Goal: Task Accomplishment & Management: Use online tool/utility

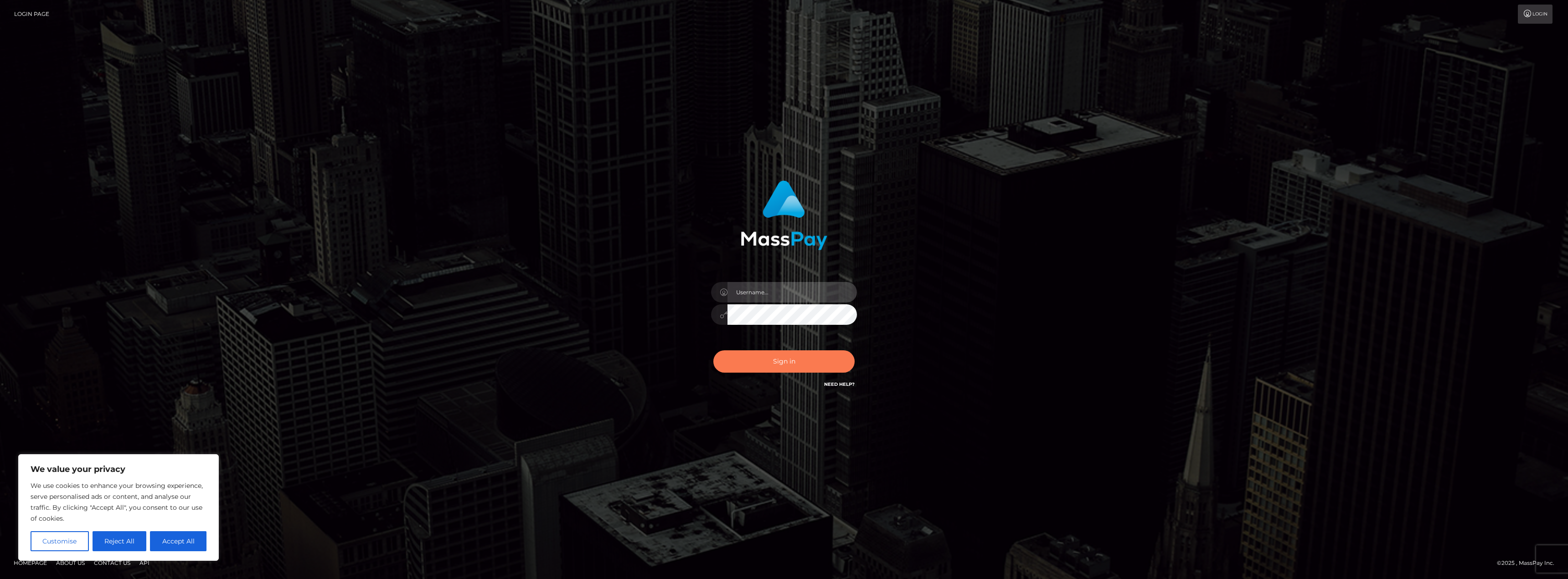
type input "AshleyMG"
click at [789, 370] on button "Sign in" at bounding box center [784, 361] width 141 height 23
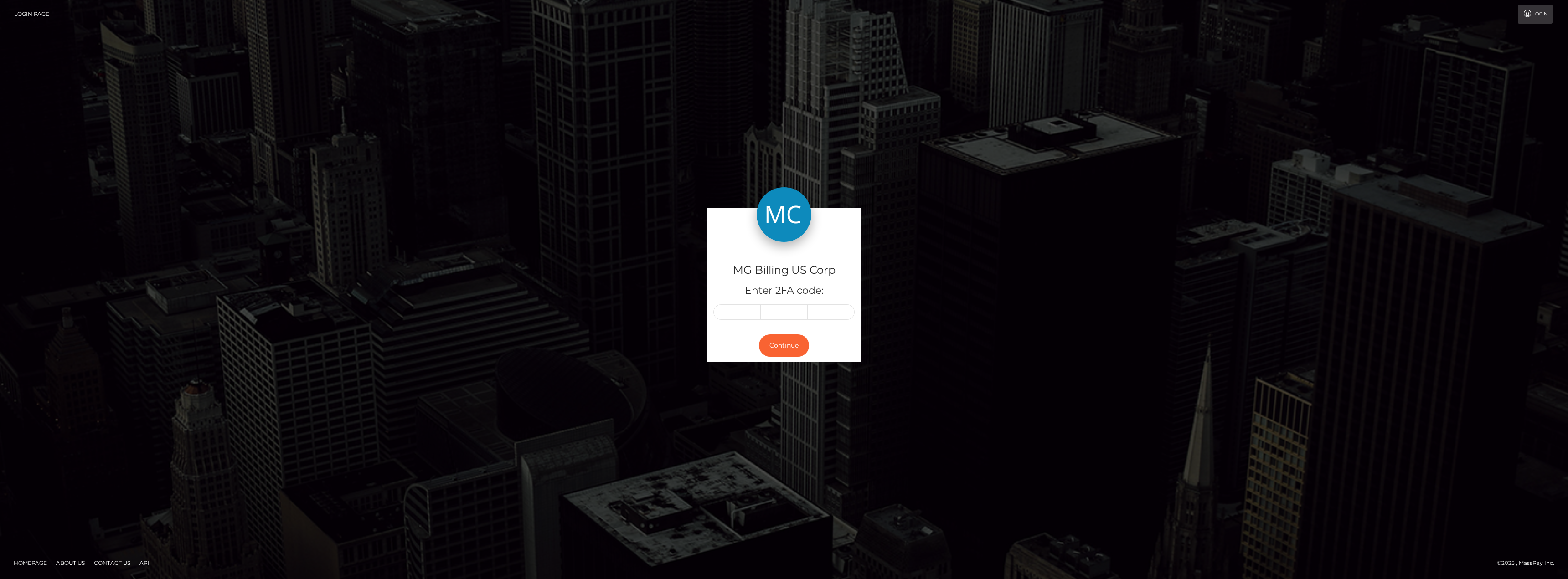
click at [724, 310] on input "text" at bounding box center [725, 311] width 24 height 15
type input "7"
type input "3"
type input "7"
type input "9"
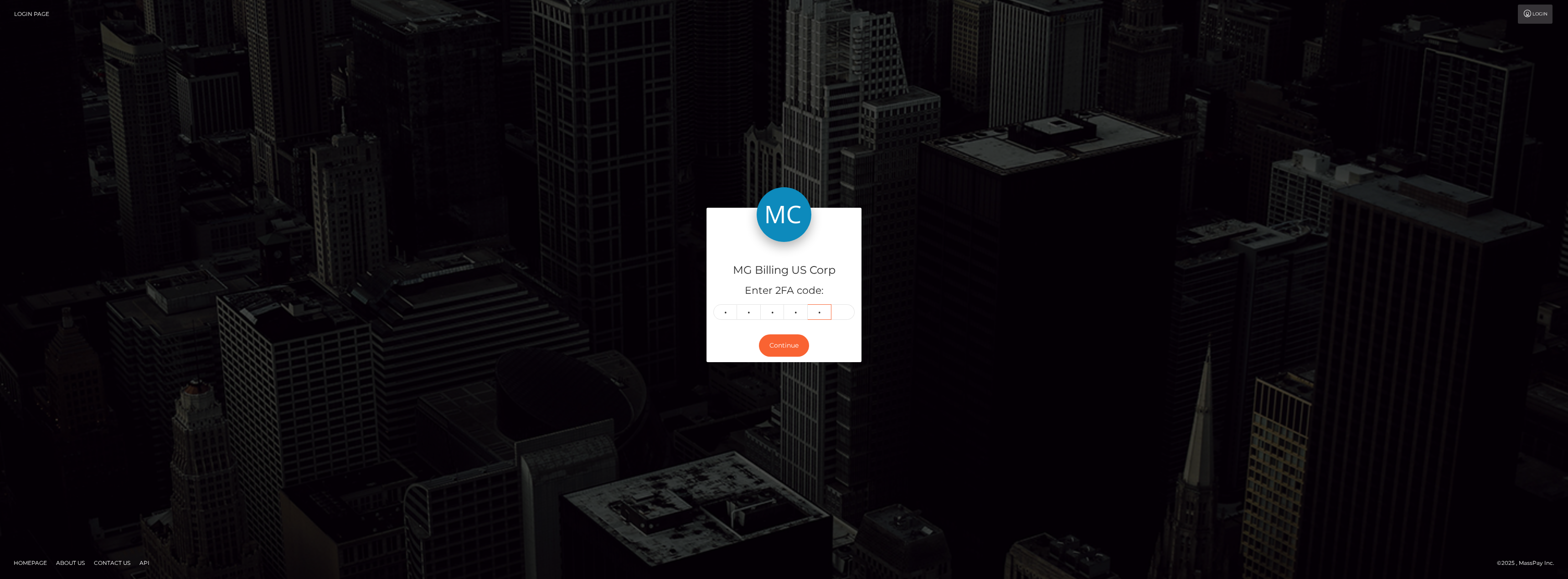
type input "6"
type input "8"
click at [785, 349] on button "Continue" at bounding box center [784, 345] width 50 height 23
click at [780, 356] on button "Continue" at bounding box center [784, 345] width 50 height 23
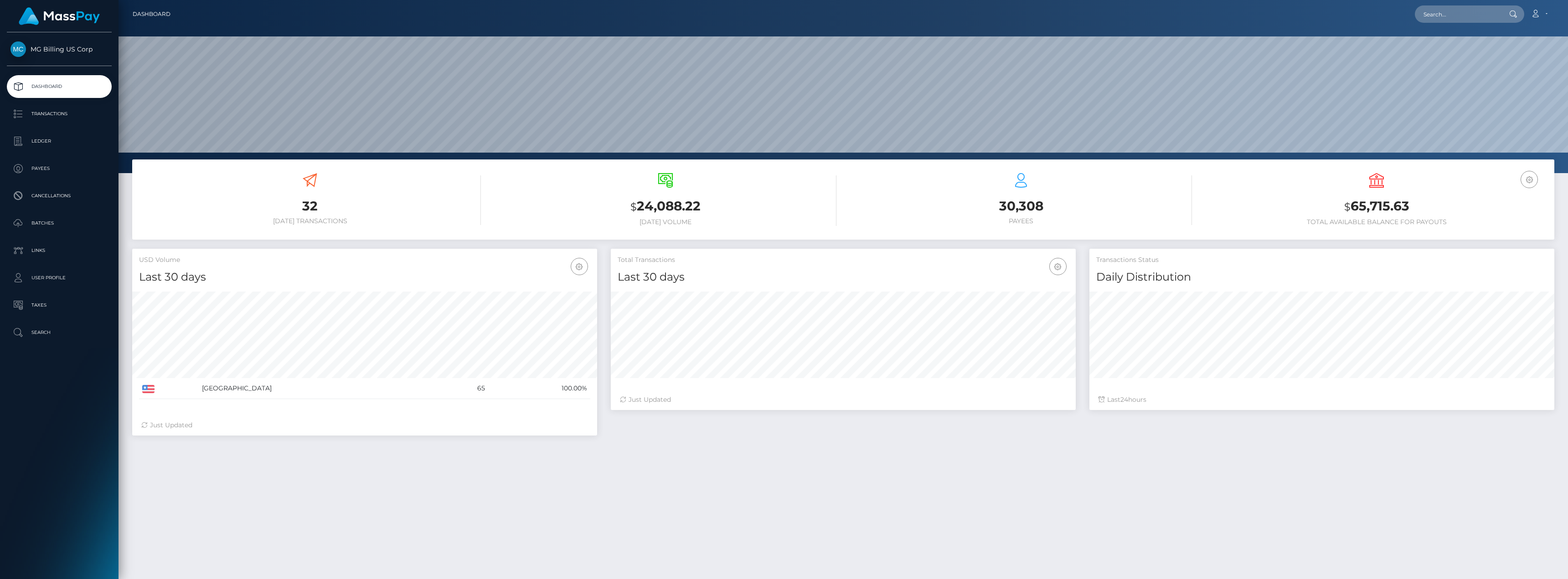
scroll to position [162, 465]
click at [62, 142] on p "Ledger" at bounding box center [59, 141] width 97 height 13
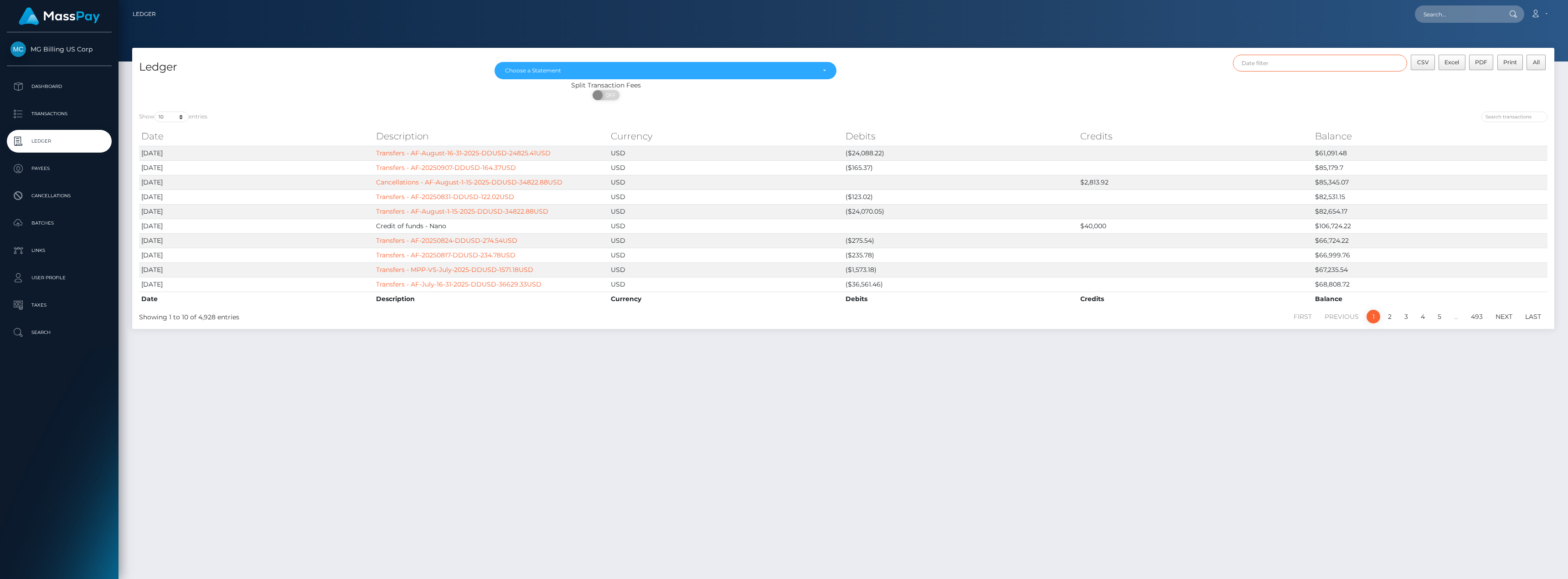
click at [1276, 63] on input "text" at bounding box center [1320, 63] width 175 height 17
click at [1444, 196] on button "Apply" at bounding box center [1439, 196] width 24 height 11
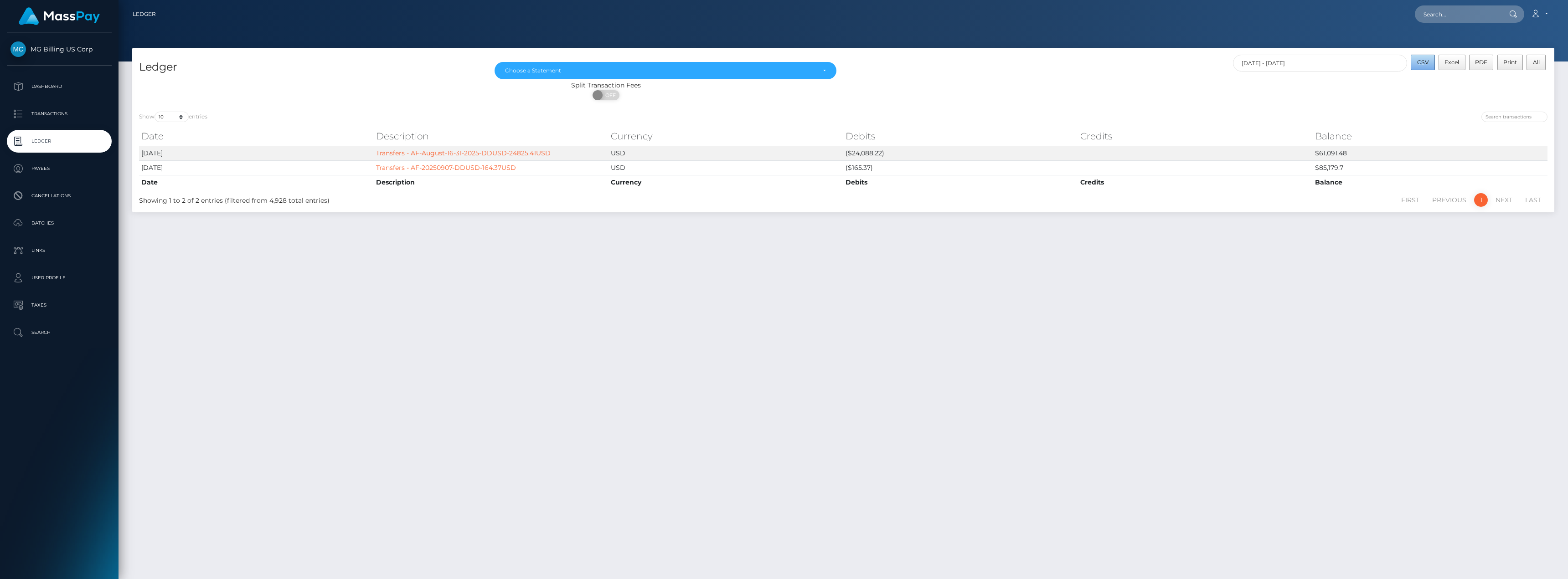
click at [1427, 60] on span "CSV" at bounding box center [1423, 62] width 12 height 7
click at [1360, 65] on input "09/10/2025 - 09/15/2025" at bounding box center [1320, 63] width 175 height 17
click at [1447, 198] on button "Apply" at bounding box center [1439, 196] width 24 height 11
type input "09/01/2025 - 09/15/2025"
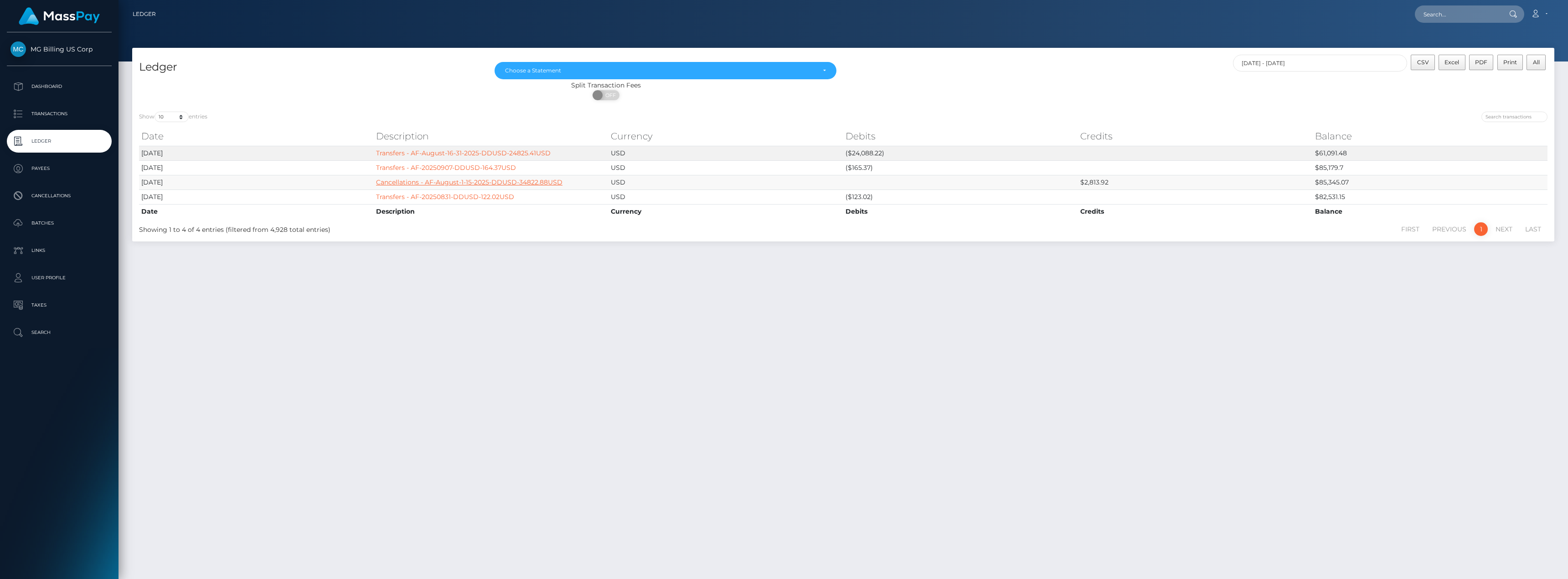
click at [536, 181] on link "Cancellations - AF-August-1-15-2025-DDUSD-34822.88USD" at bounding box center [469, 182] width 186 height 8
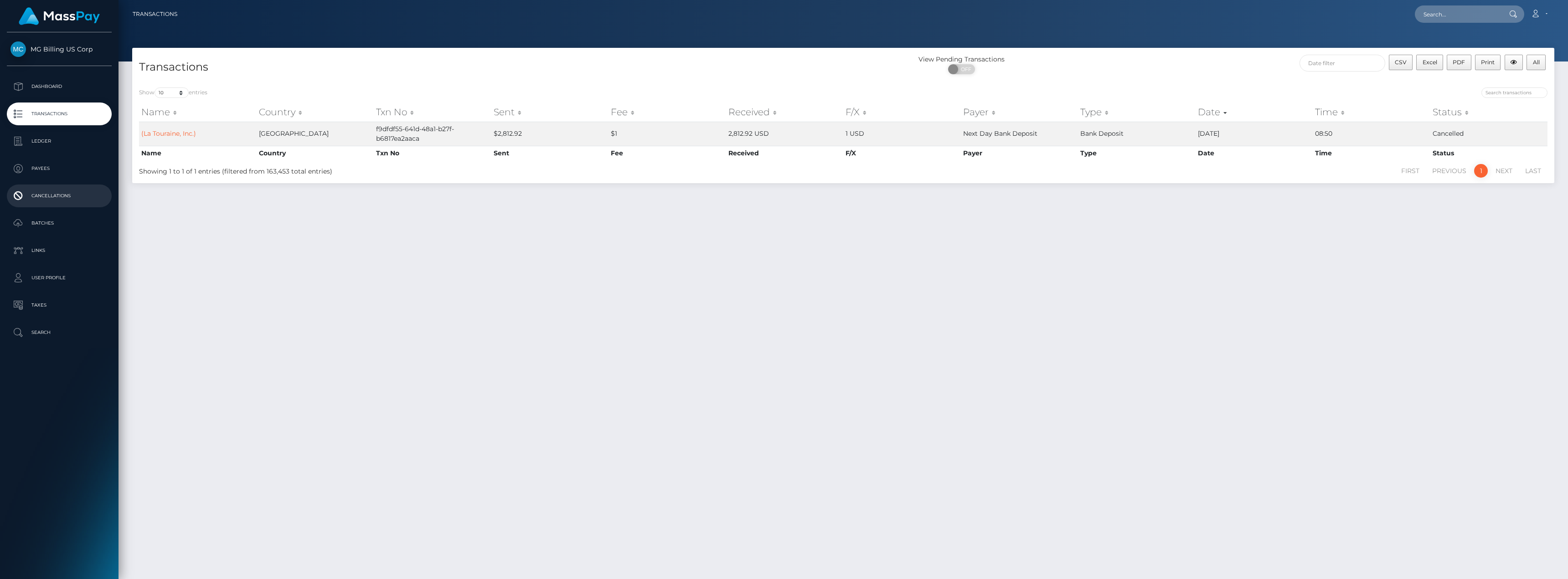
click at [75, 188] on link "Cancellations" at bounding box center [59, 195] width 105 height 23
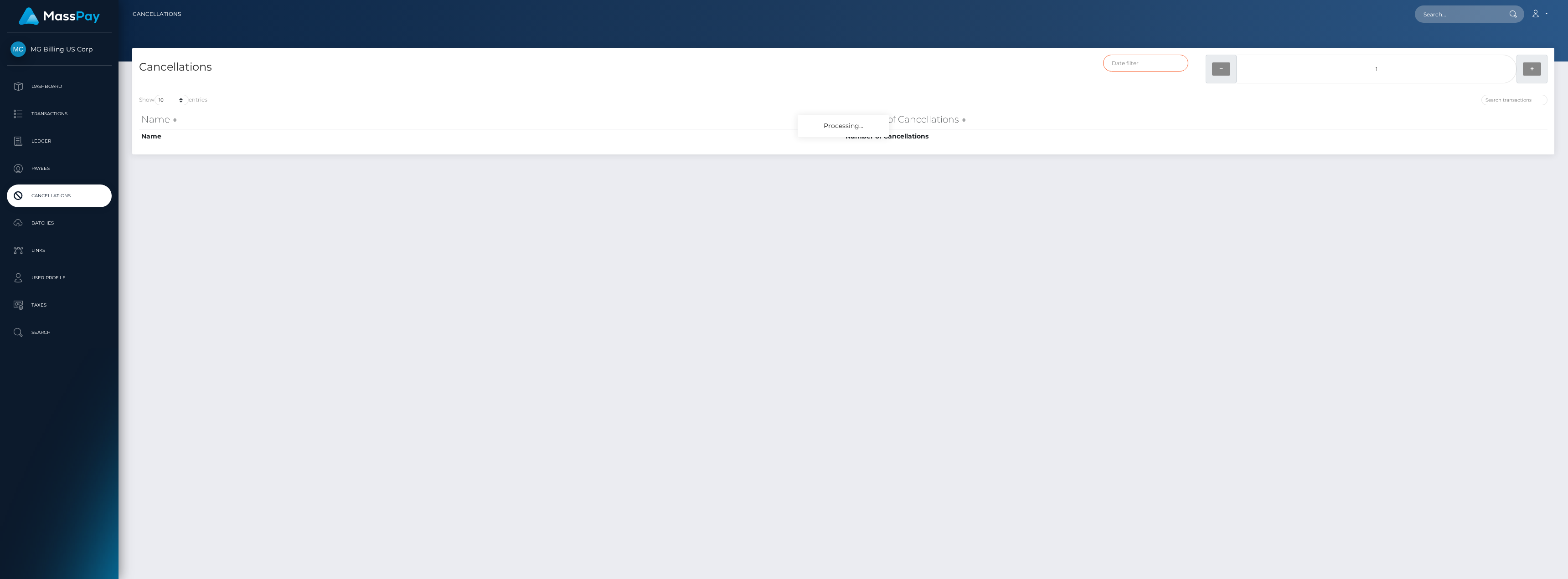
click at [1144, 61] on input "text" at bounding box center [1146, 63] width 86 height 17
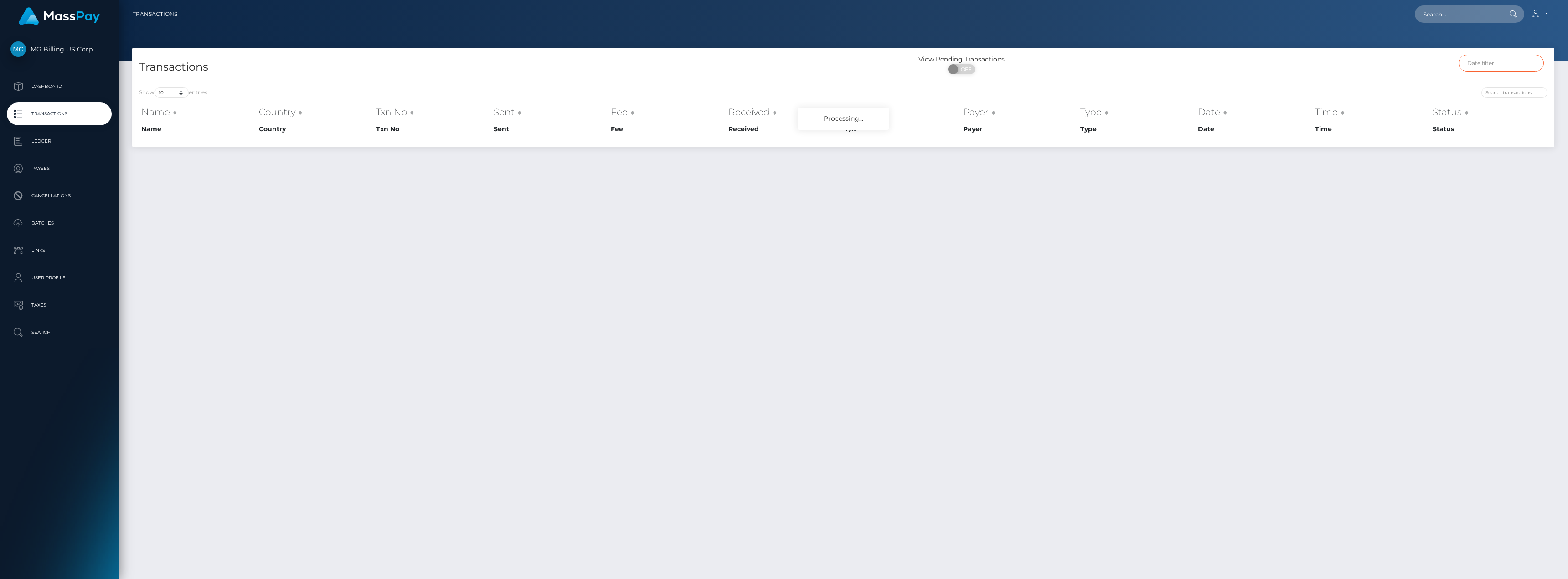
click at [1498, 66] on input "text" at bounding box center [1501, 63] width 86 height 17
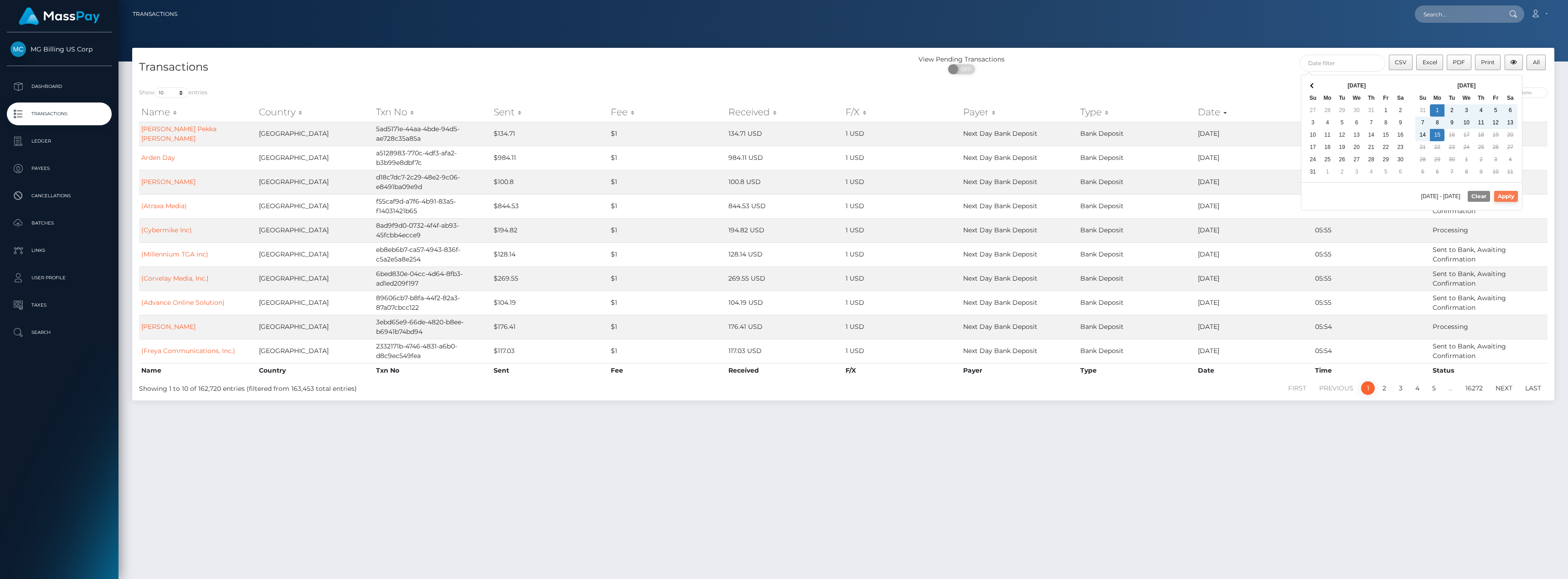
click at [1507, 198] on button "Apply" at bounding box center [1506, 196] width 24 height 11
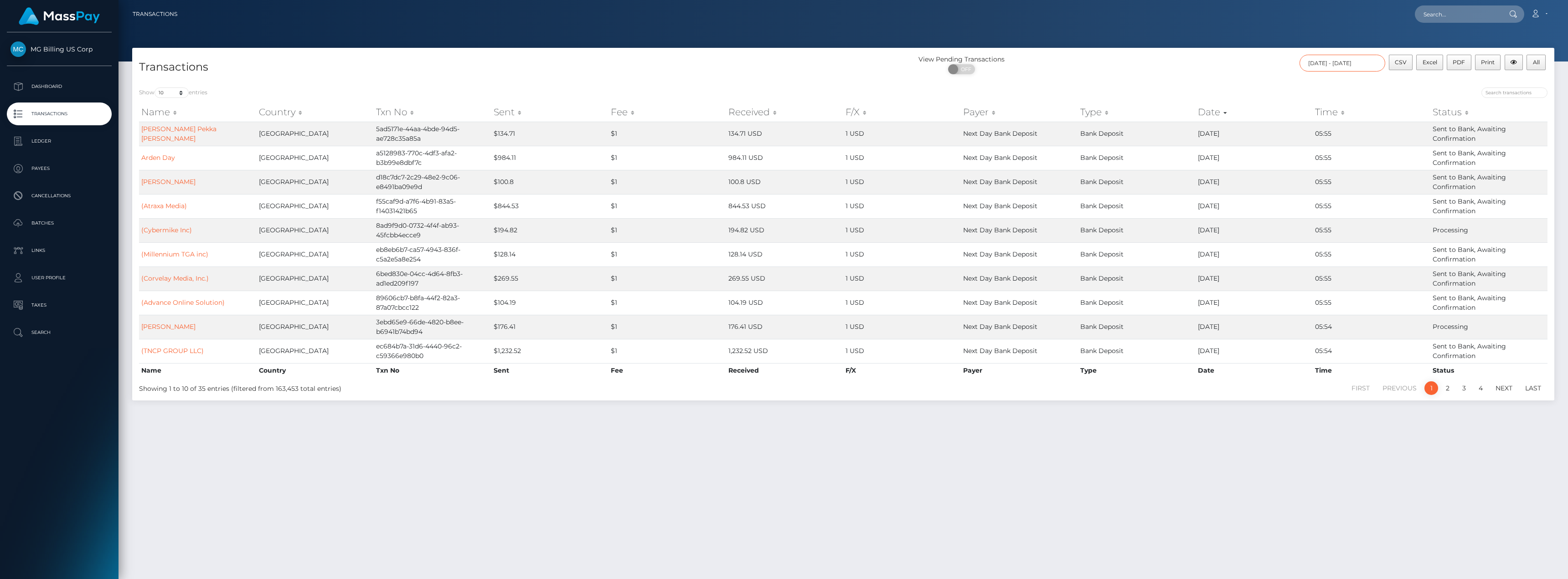
click at [1328, 66] on input "[DATE] - [DATE]" at bounding box center [1342, 63] width 86 height 17
click at [1510, 195] on button "Apply" at bounding box center [1506, 196] width 24 height 11
type input "08/31/2025 - 09/15/2025"
click at [1520, 61] on button "button" at bounding box center [1514, 62] width 19 height 15
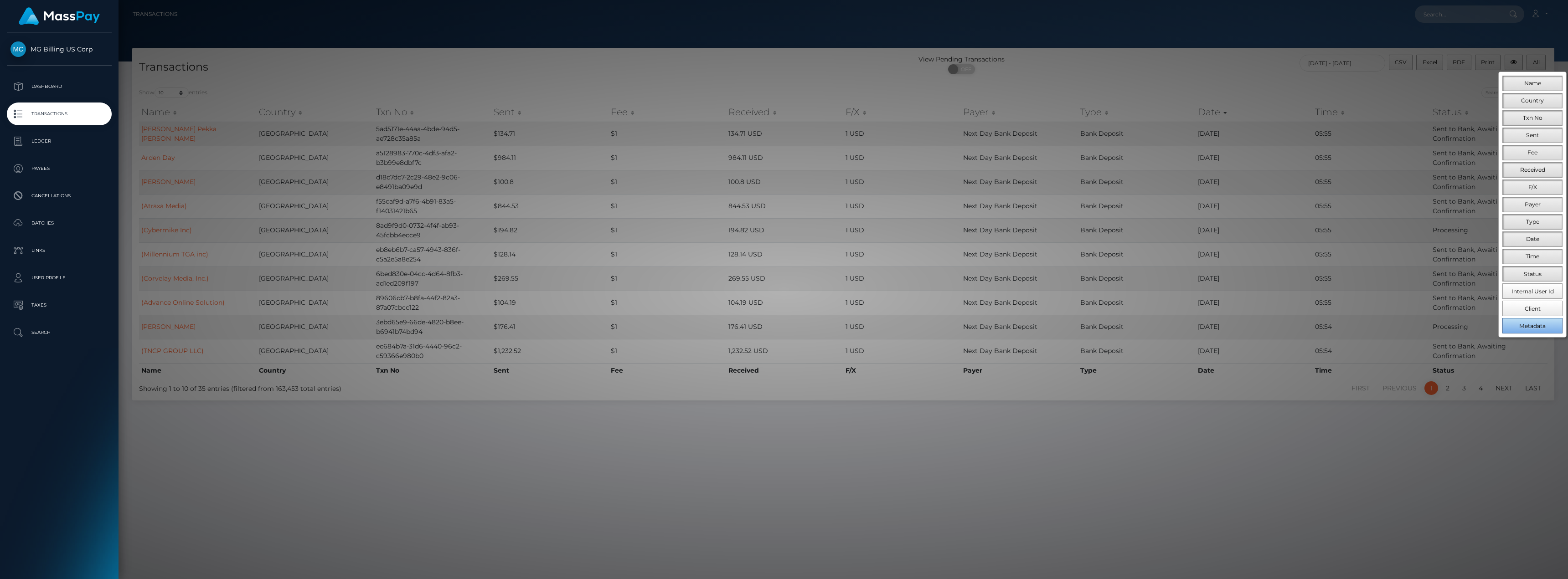
click at [1538, 322] on button "Metadata" at bounding box center [1532, 325] width 60 height 15
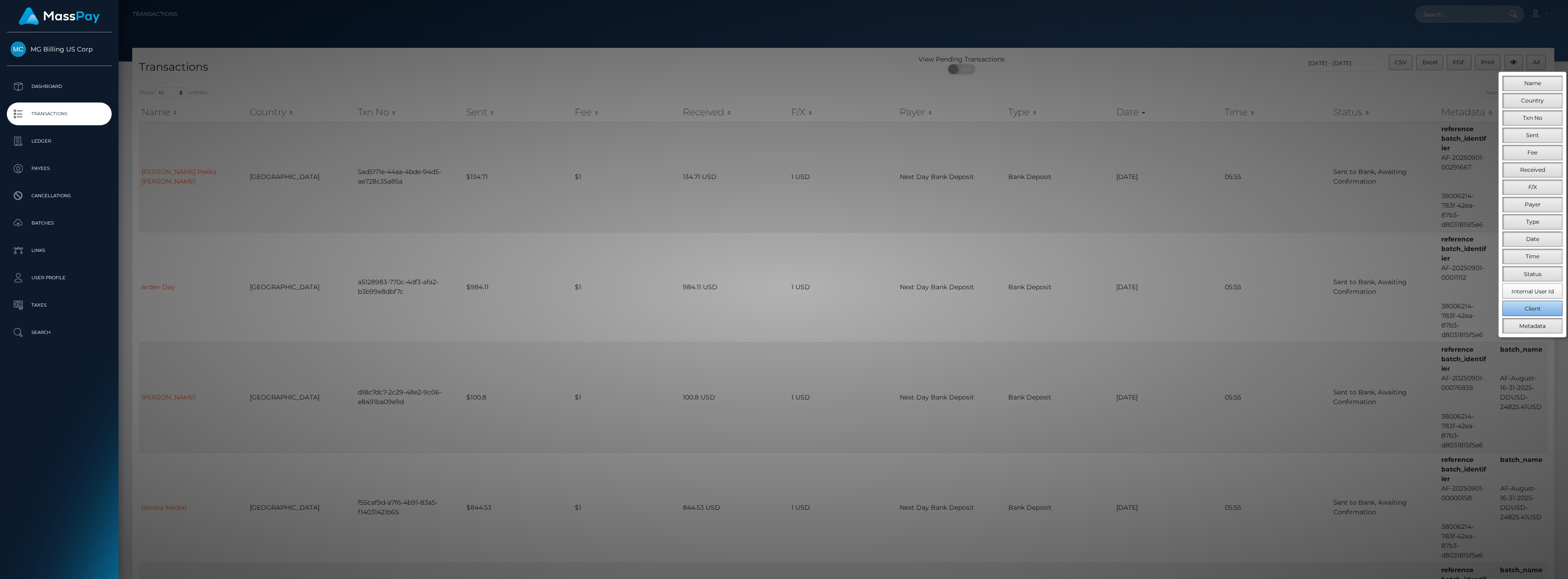
click at [1527, 308] on span "Client" at bounding box center [1533, 308] width 16 height 7
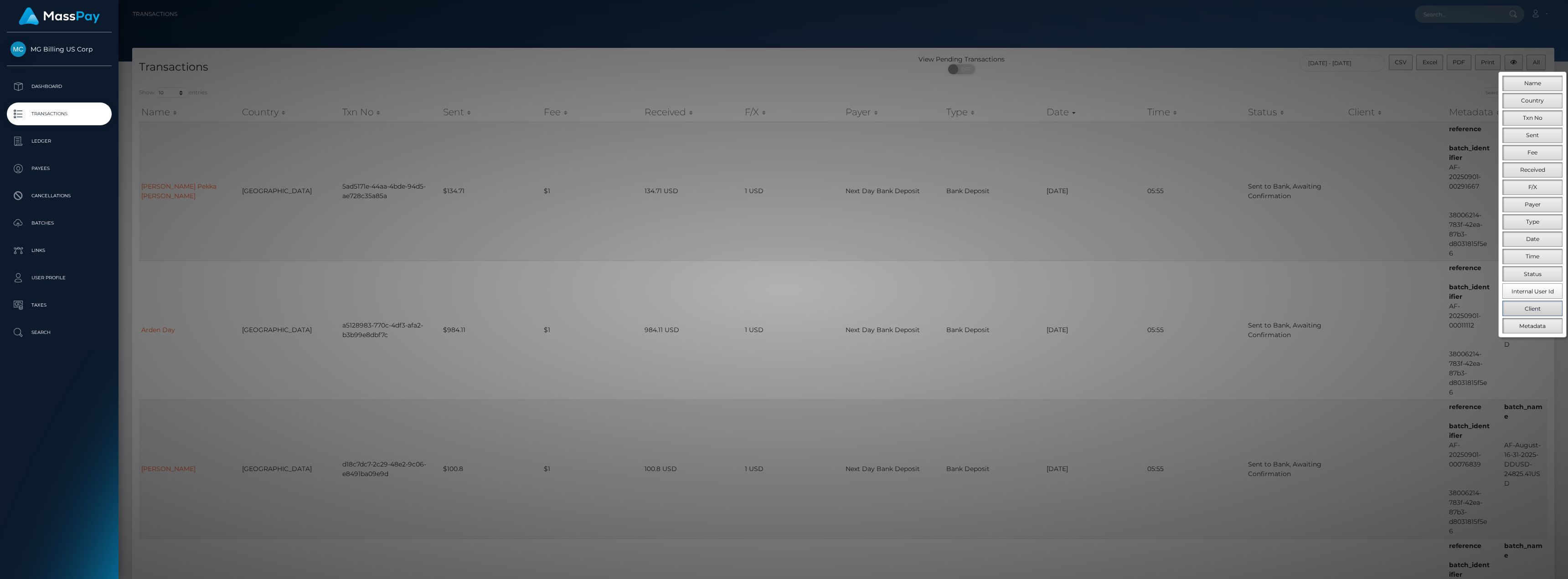
click at [1527, 308] on span "Client" at bounding box center [1533, 308] width 16 height 7
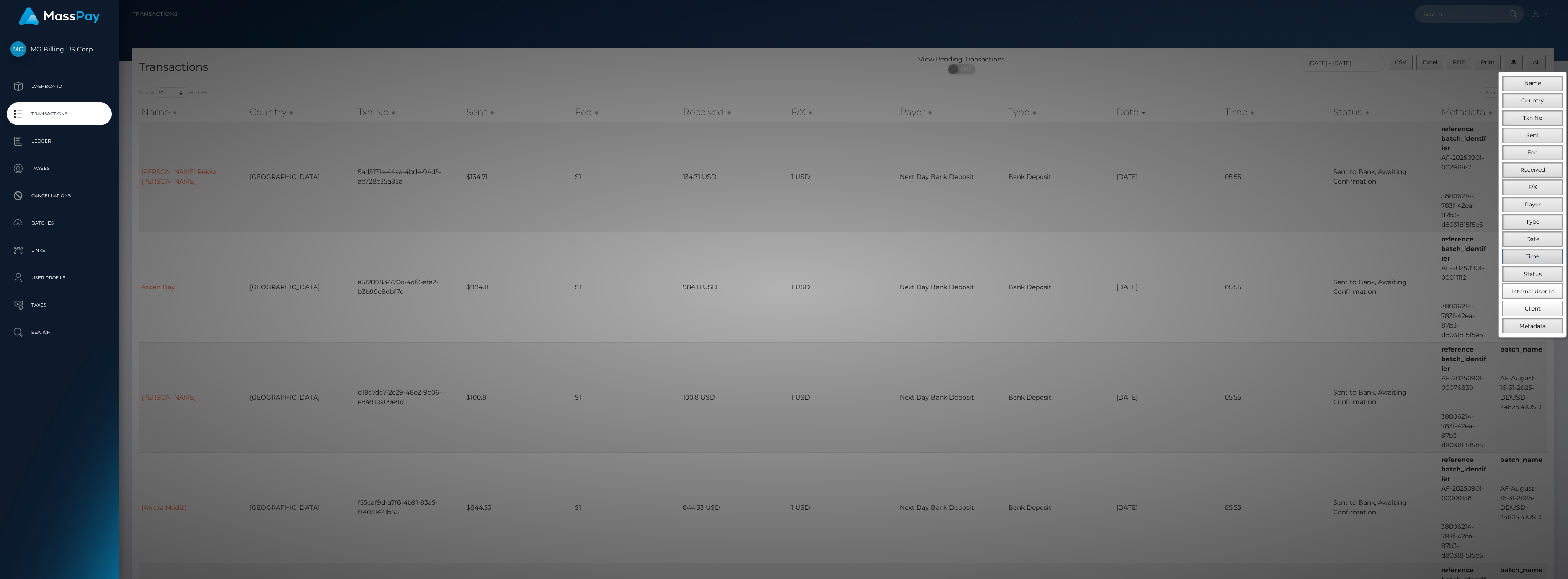
click at [1524, 260] on button "Time" at bounding box center [1532, 256] width 60 height 15
click at [1526, 218] on button "Type" at bounding box center [1532, 221] width 60 height 15
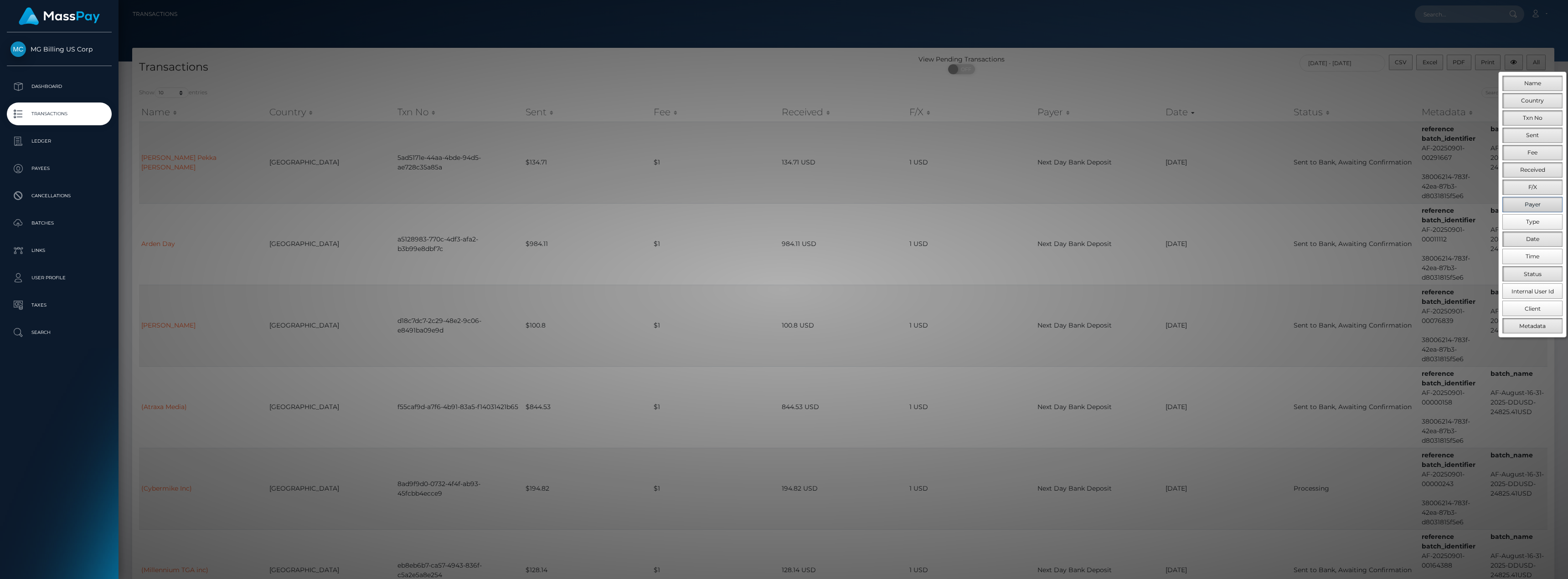
click at [1526, 201] on span "Payer" at bounding box center [1533, 204] width 16 height 7
click at [1530, 100] on span "Country" at bounding box center [1532, 100] width 23 height 7
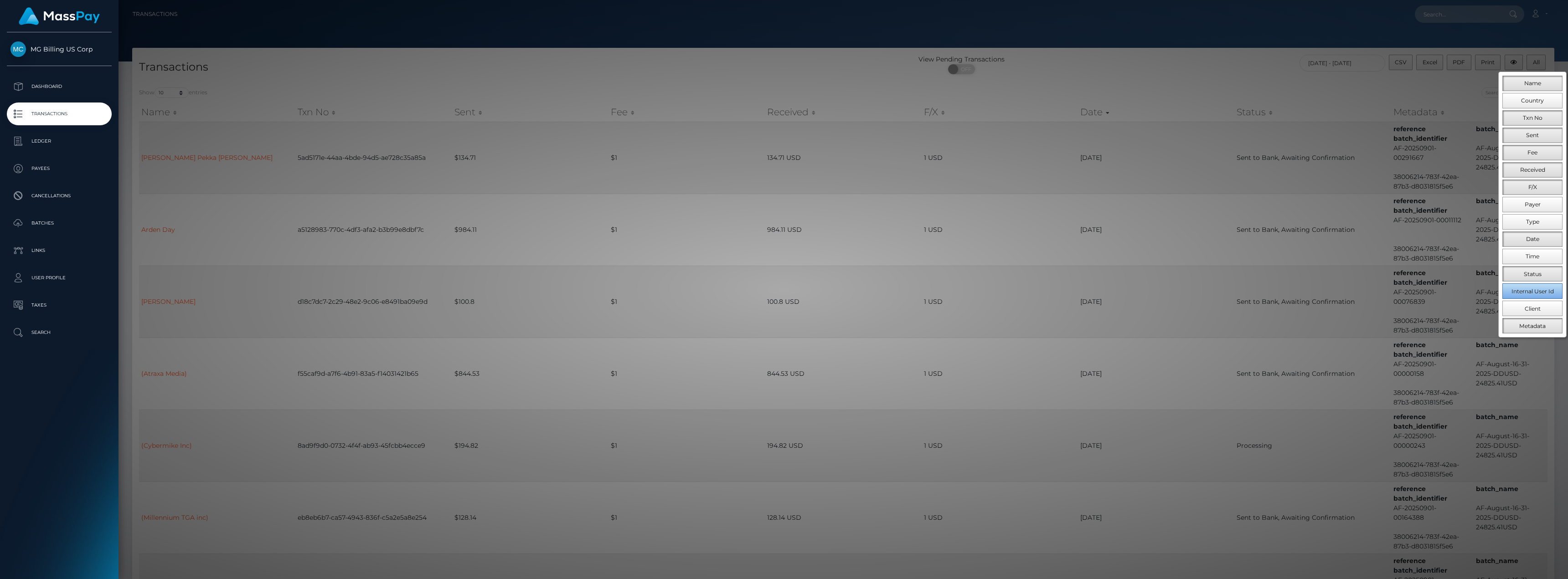
click at [1535, 293] on span "Internal User Id" at bounding box center [1533, 291] width 43 height 7
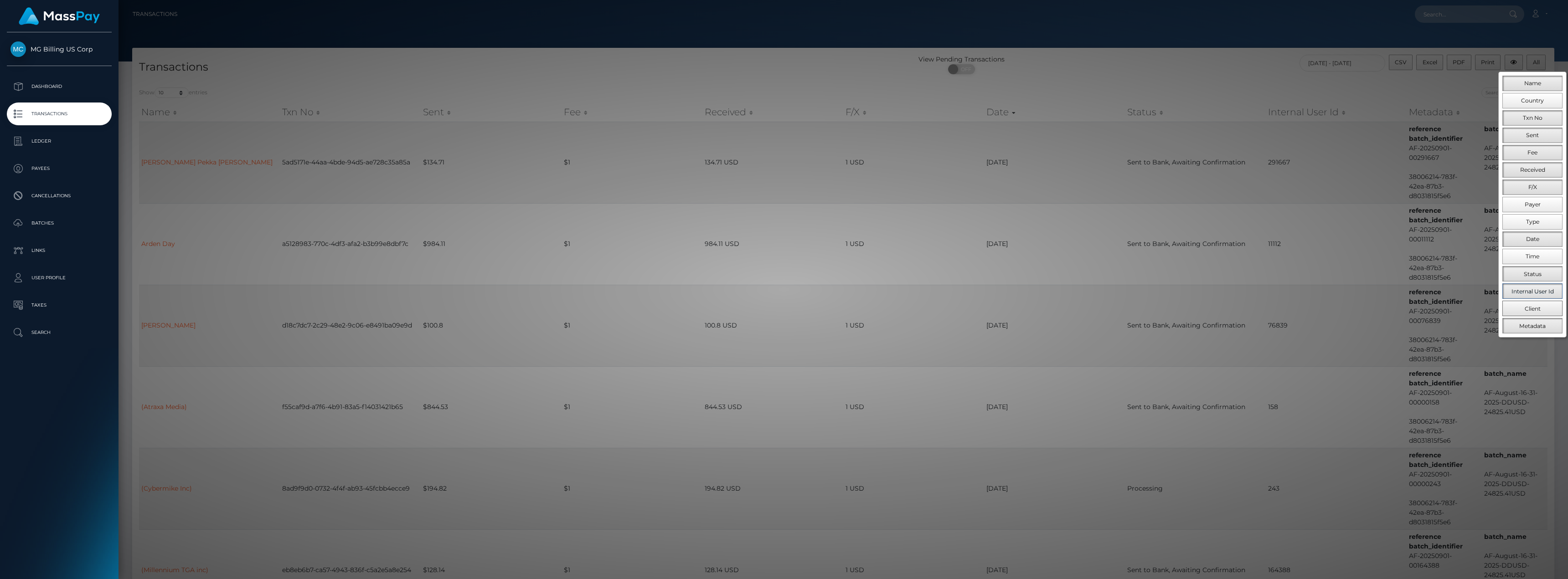
drag, startPoint x: 1535, startPoint y: 293, endPoint x: 1514, endPoint y: 310, distance: 27.0
drag, startPoint x: 1514, startPoint y: 310, endPoint x: 1202, endPoint y: 83, distance: 385.8
click at [1202, 83] on div at bounding box center [784, 290] width 1568 height 579
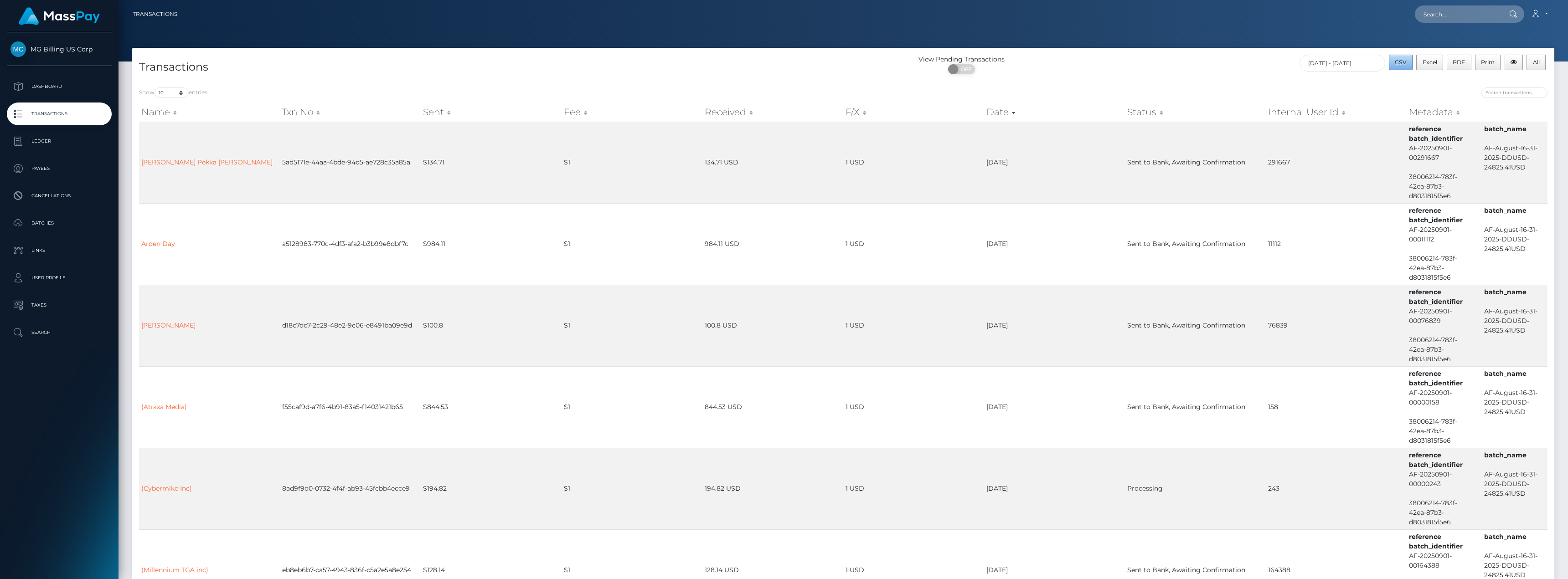
click at [1412, 58] on button "CSV" at bounding box center [1401, 62] width 24 height 15
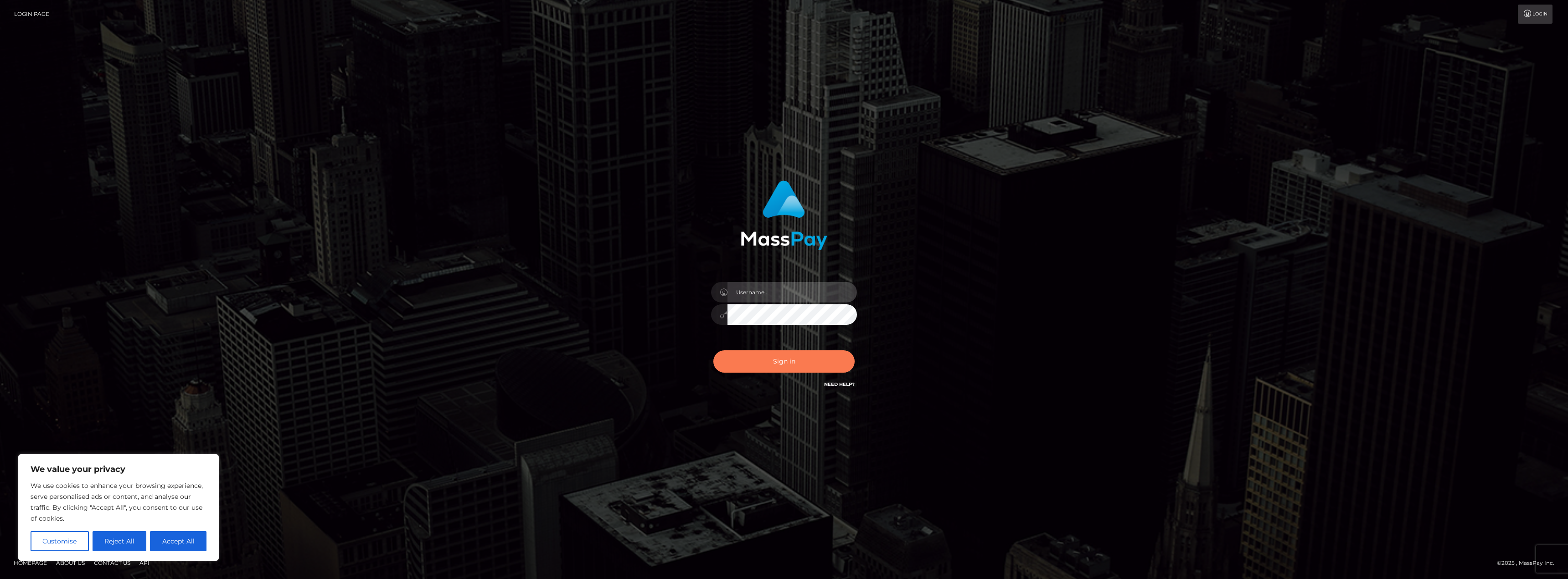
type input "AshleyMG"
click at [737, 355] on button "Sign in" at bounding box center [784, 361] width 141 height 23
type input "AshleyMG"
click at [783, 338] on div "AshleyMG" at bounding box center [784, 310] width 159 height 70
click at [796, 362] on button "Sign in" at bounding box center [784, 361] width 141 height 23
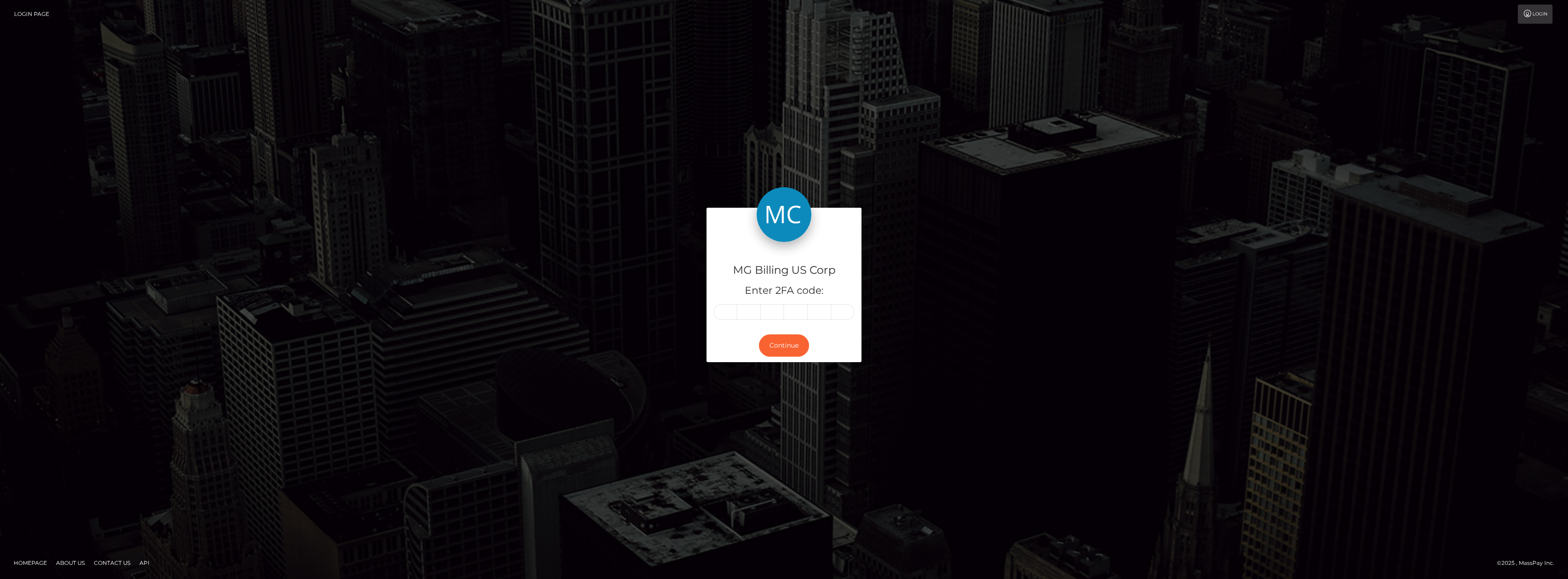
click at [726, 311] on input "text" at bounding box center [725, 311] width 24 height 15
type input "8"
type input "4"
type input "1"
type input "4"
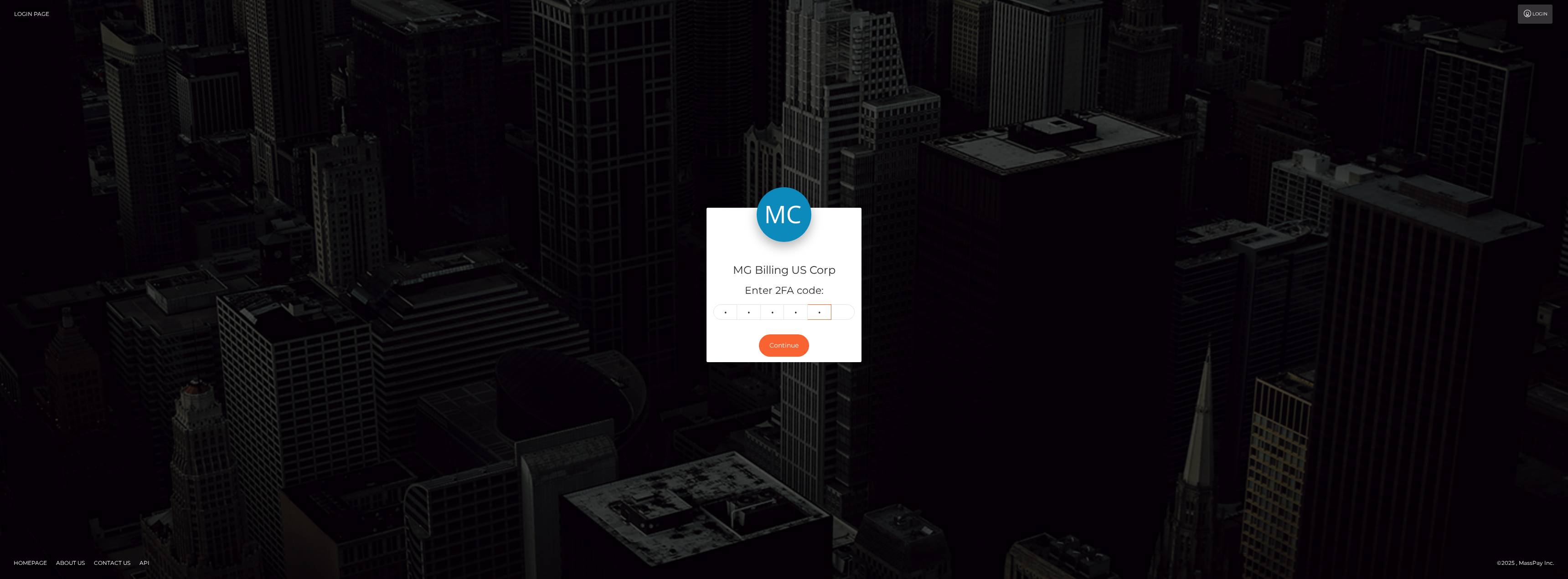
type input "4"
click at [736, 310] on input "8" at bounding box center [725, 311] width 24 height 15
type input "5"
type input "1"
type input "4"
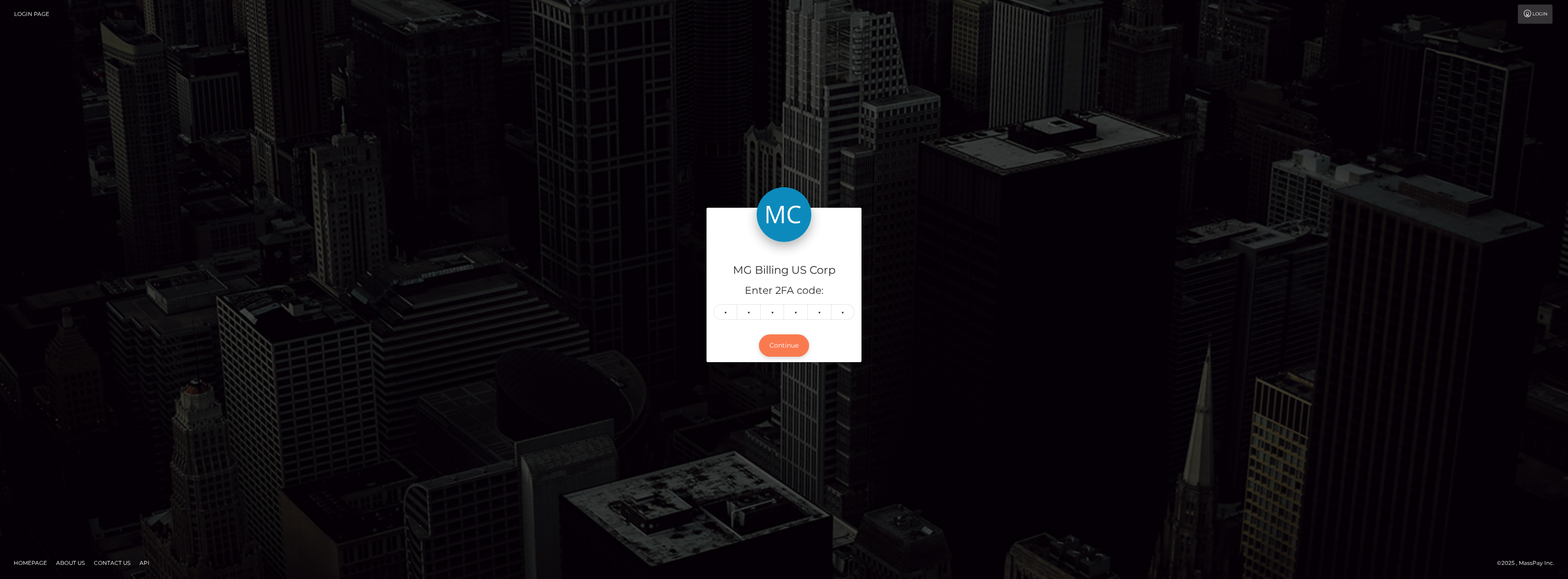
click at [782, 344] on button "Continue" at bounding box center [784, 345] width 50 height 23
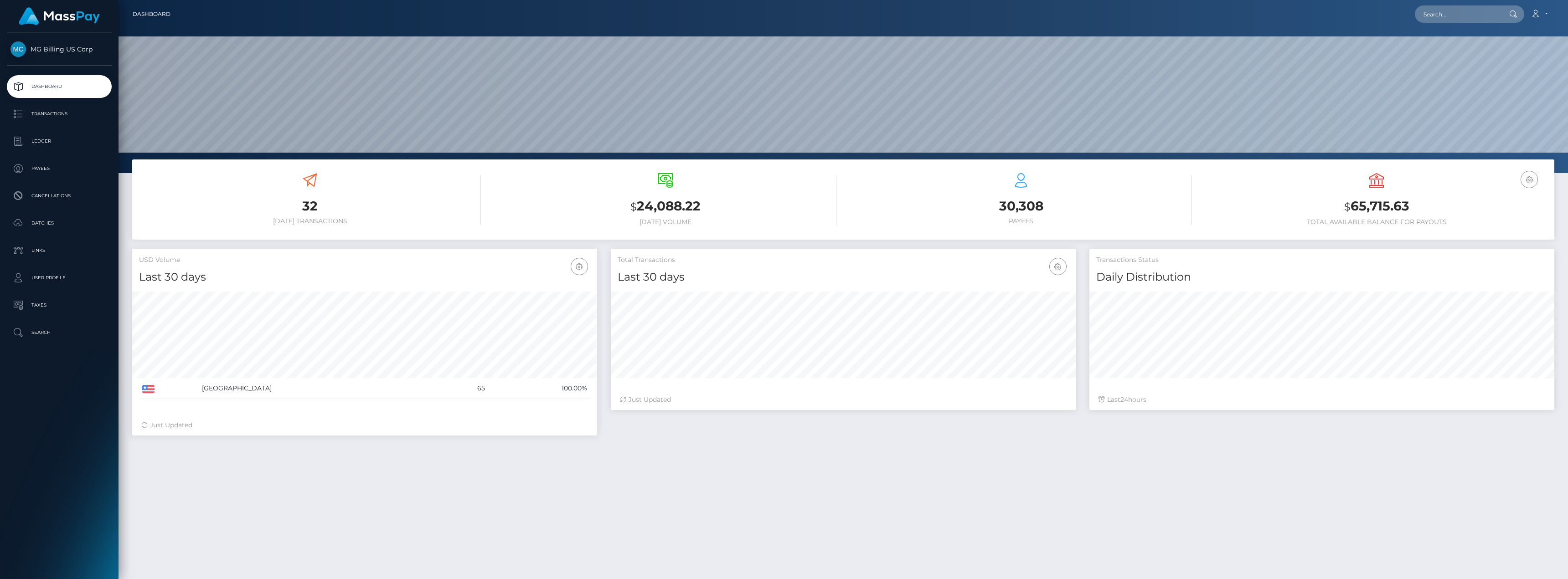
scroll to position [162, 465]
click at [43, 131] on link "Ledger" at bounding box center [59, 140] width 105 height 23
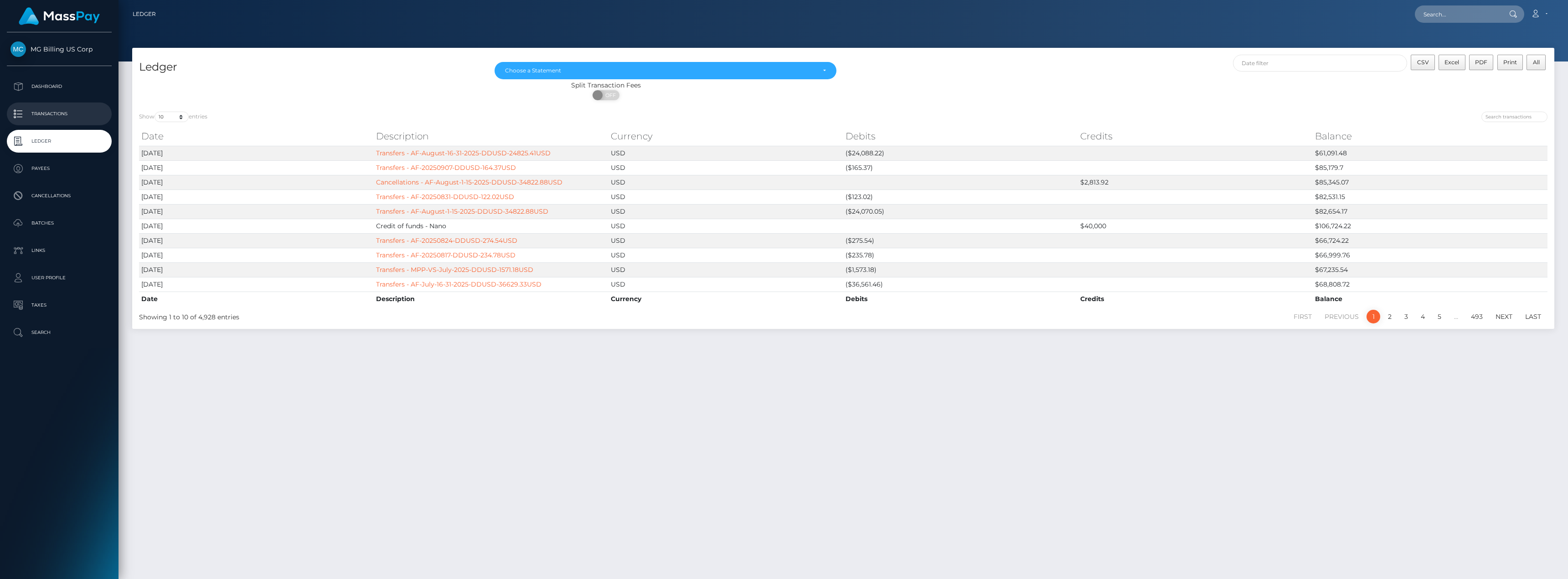
click at [57, 106] on link "Transactions" at bounding box center [59, 113] width 105 height 23
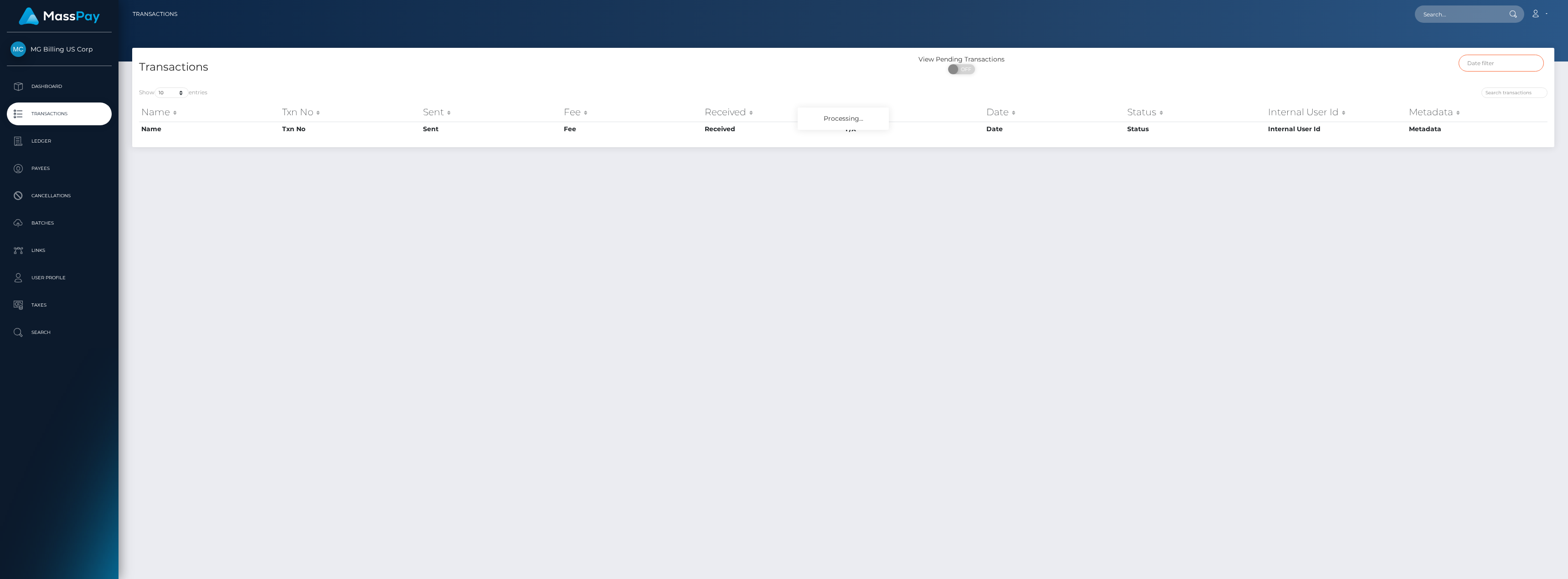
click at [1502, 59] on input "text" at bounding box center [1501, 63] width 86 height 17
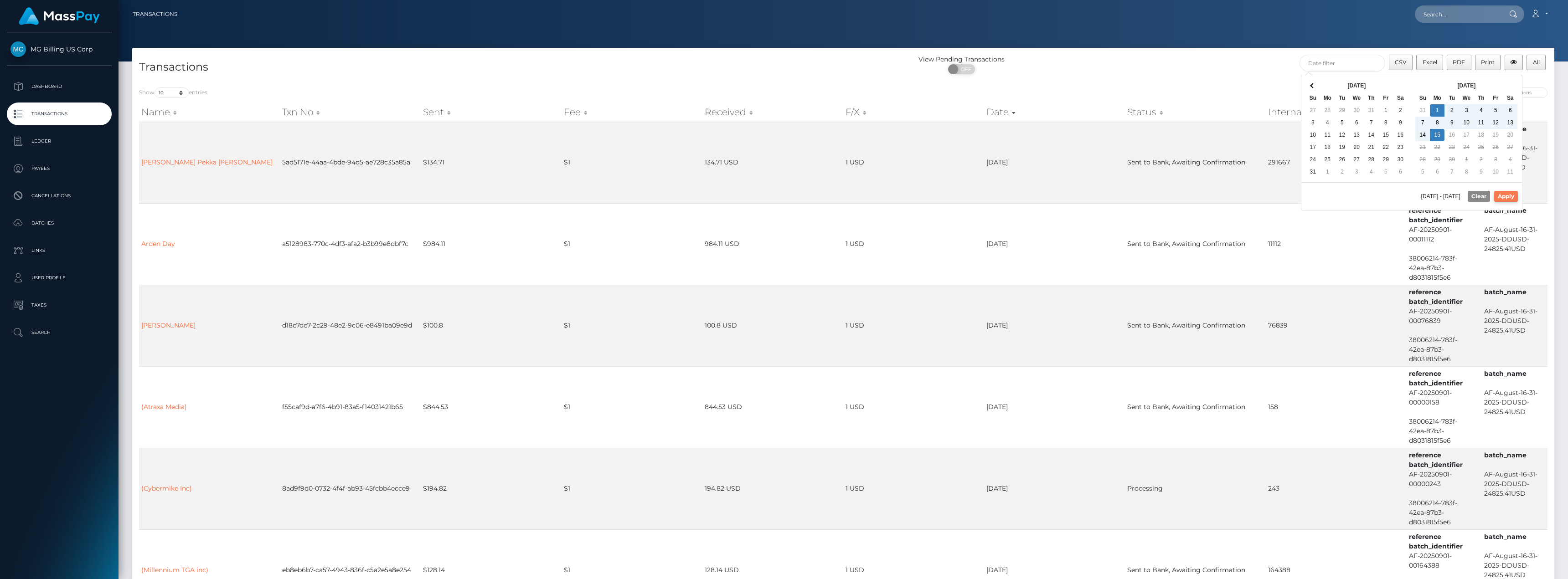
click at [1501, 195] on button "Apply" at bounding box center [1506, 196] width 24 height 11
type input "[DATE] - [DATE]"
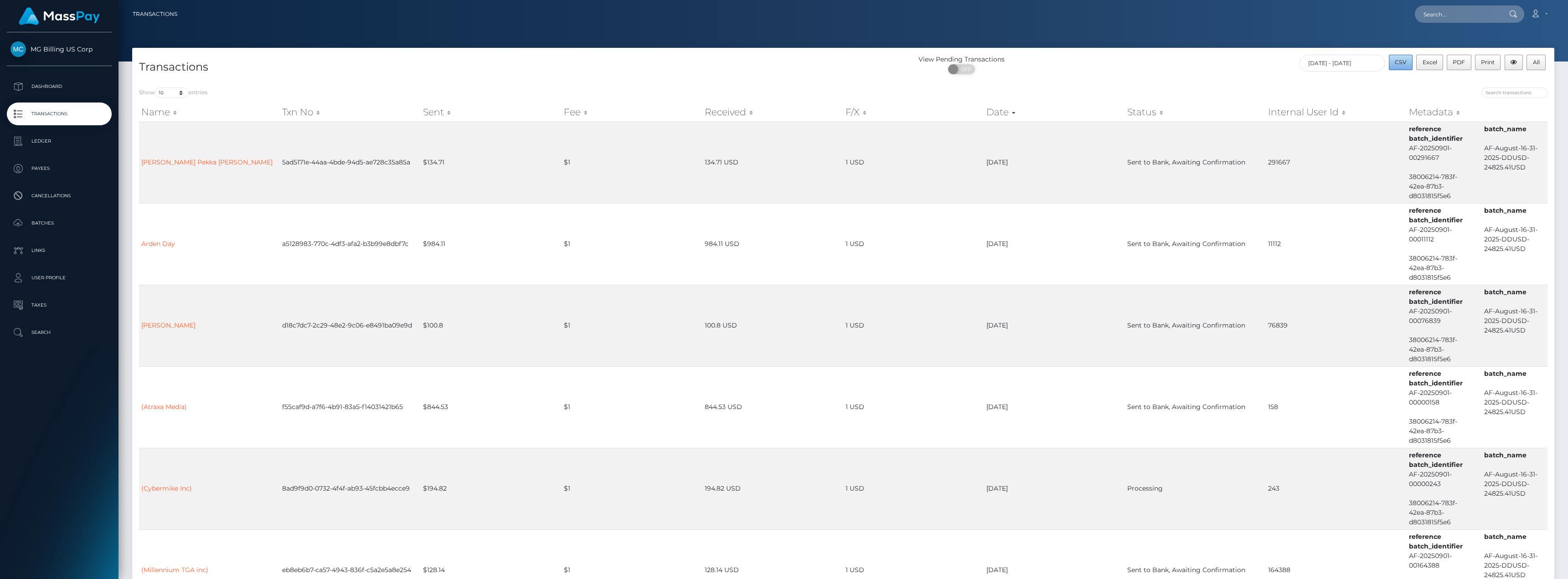
click at [1401, 64] on span "CSV" at bounding box center [1400, 62] width 12 height 7
click at [179, 94] on select "10 25 50 100 250 500 1,000 3,500" at bounding box center [172, 92] width 34 height 10
select select "3500"
click at [155, 88] on select "10 25 50 100 250 500 1,000 3,500" at bounding box center [172, 92] width 34 height 10
click at [1398, 62] on span "CSV" at bounding box center [1400, 62] width 12 height 7
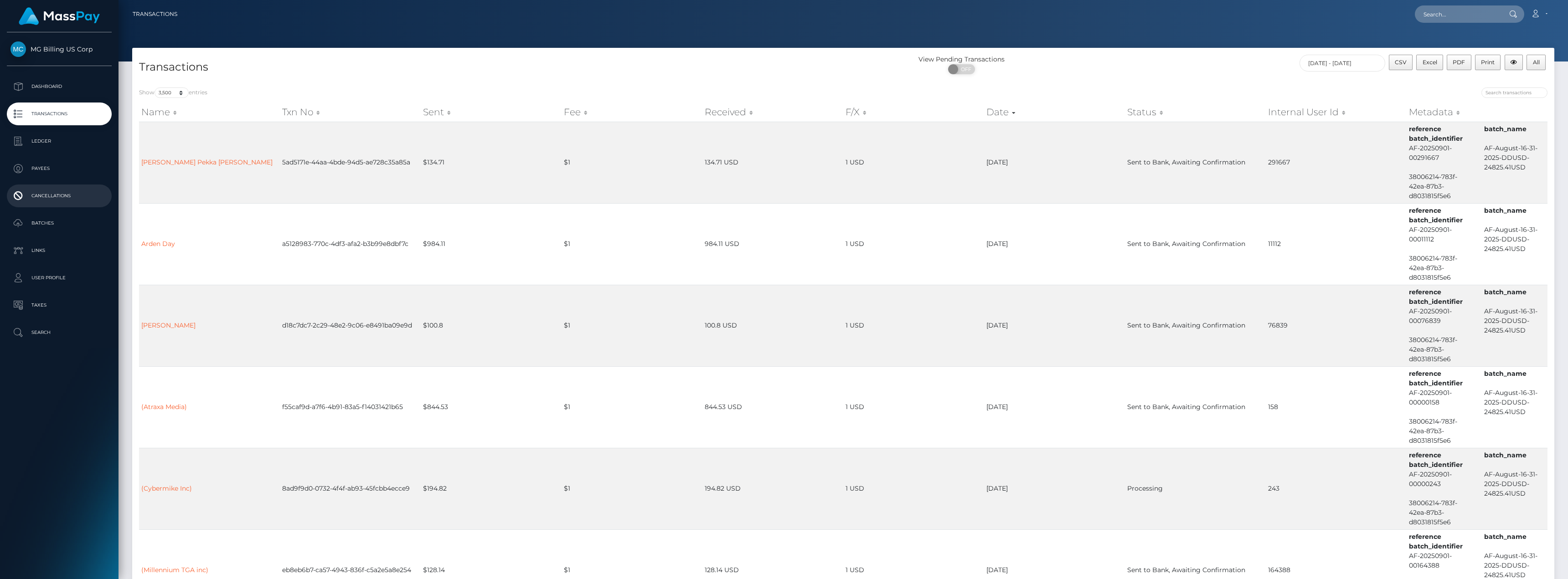
click at [66, 195] on p "Cancellations" at bounding box center [59, 196] width 97 height 13
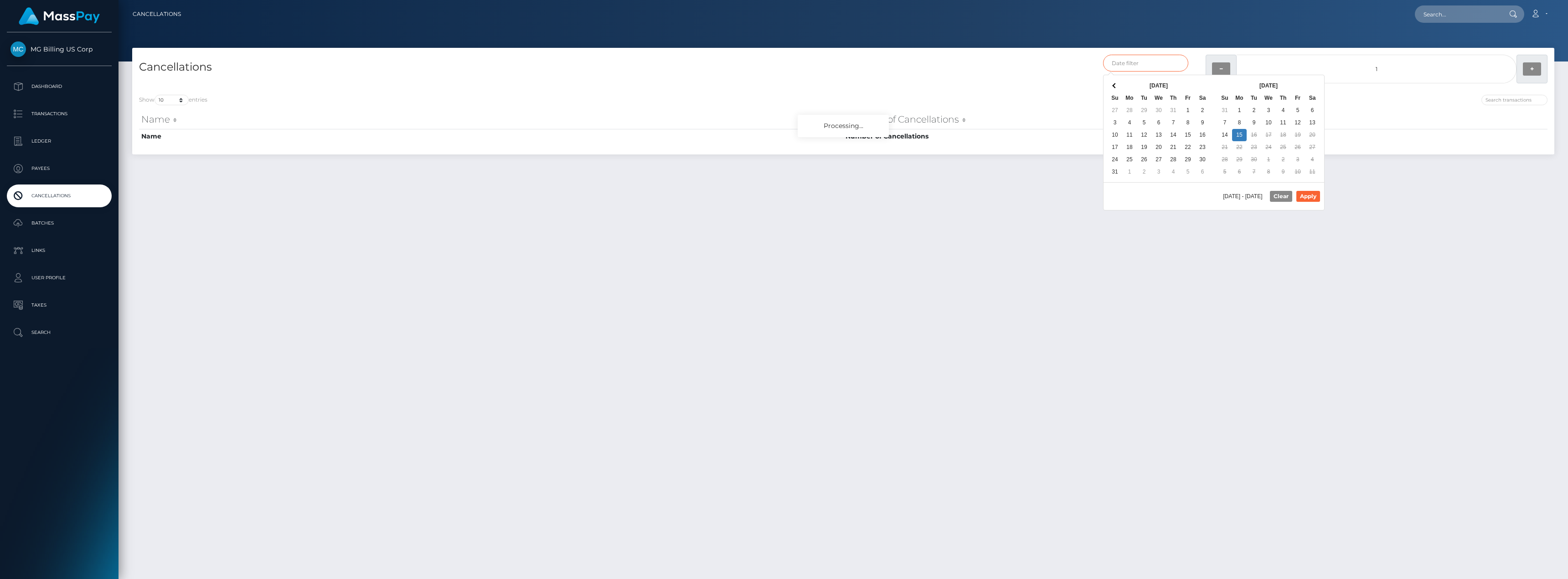
click at [1155, 64] on input "text" at bounding box center [1146, 63] width 86 height 17
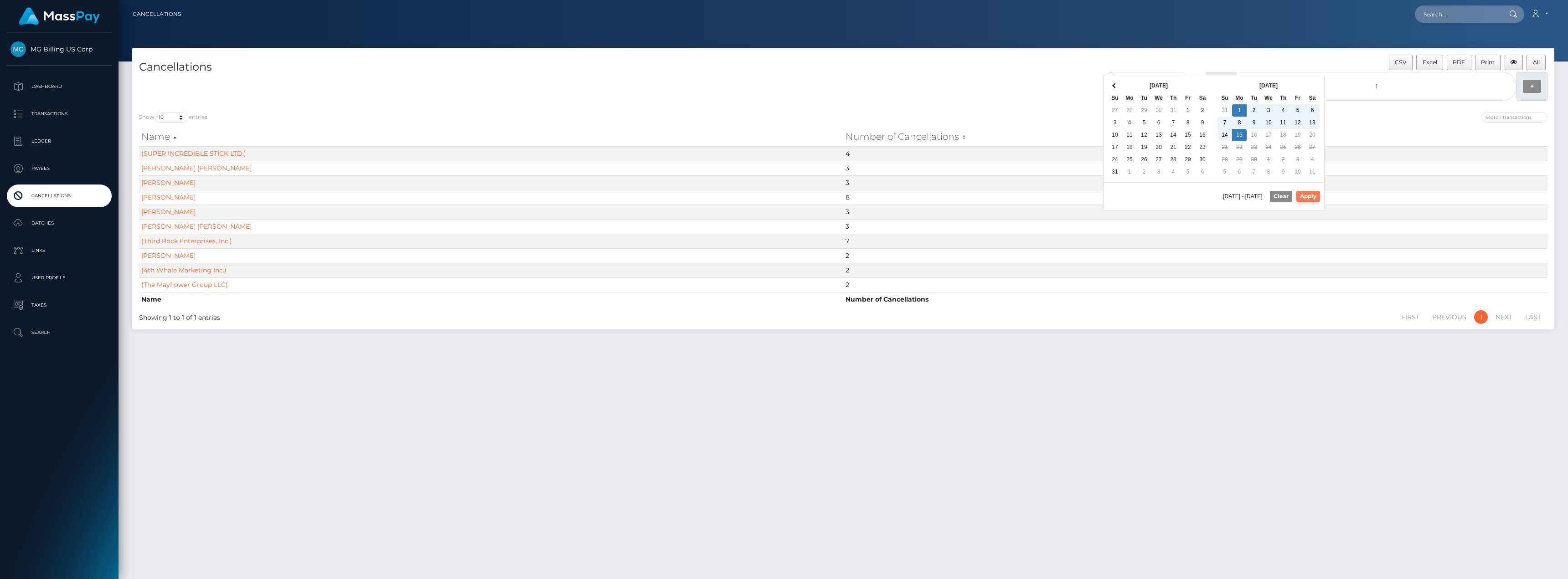
click at [1311, 198] on button "Apply" at bounding box center [1308, 196] width 24 height 11
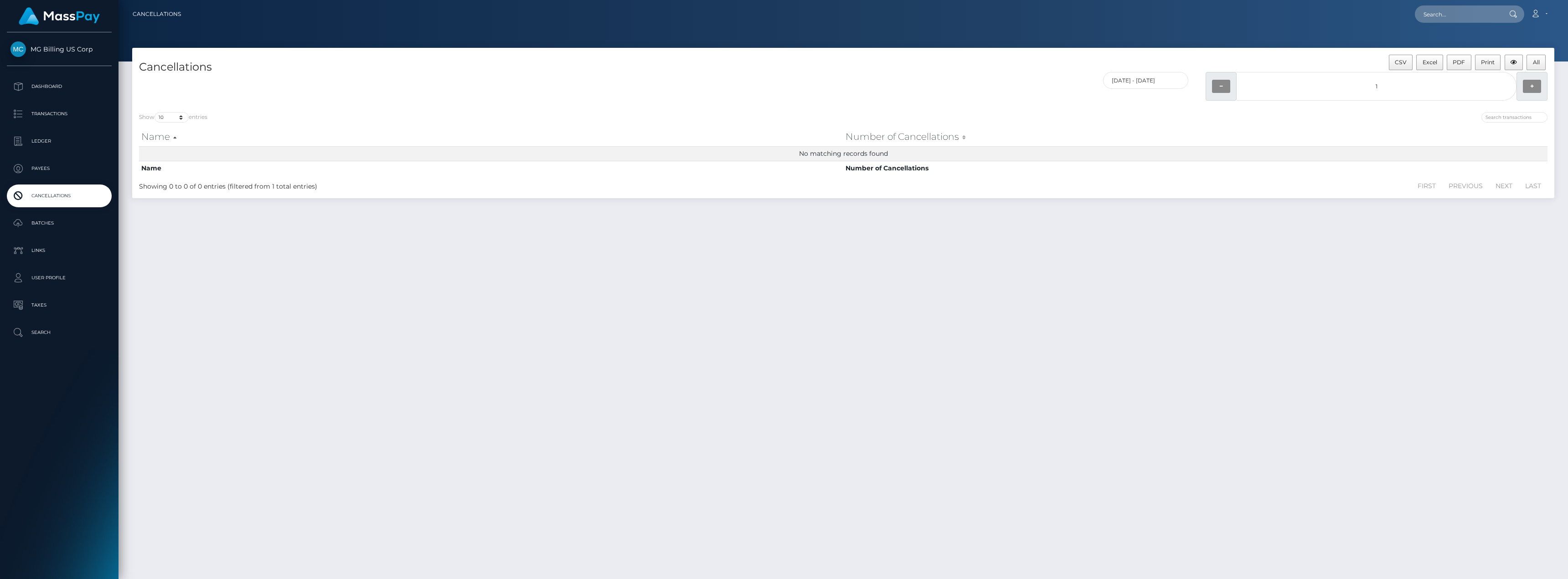
click at [1159, 72] on div "CSV Excel PDF Print All" at bounding box center [1199, 63] width 711 height 17
click at [1152, 83] on input "09/01/2025 - 09/15/2025" at bounding box center [1146, 80] width 86 height 17
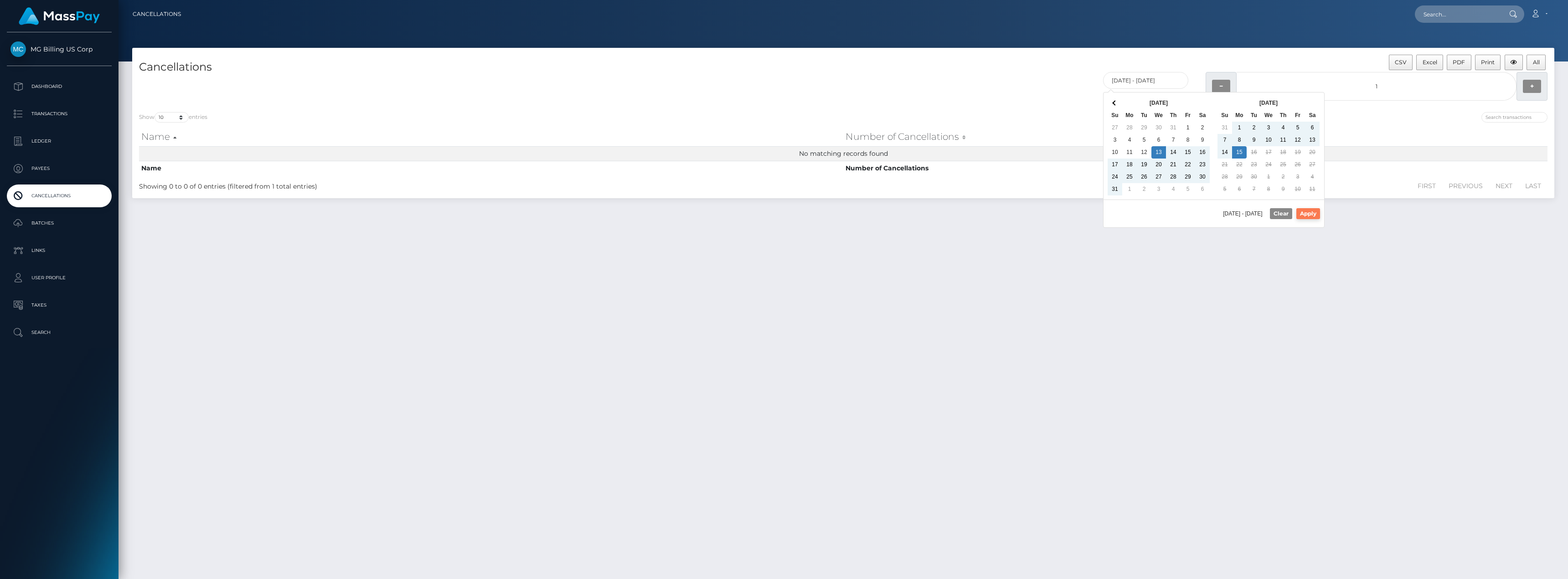
click at [1315, 214] on button "Apply" at bounding box center [1308, 213] width 24 height 11
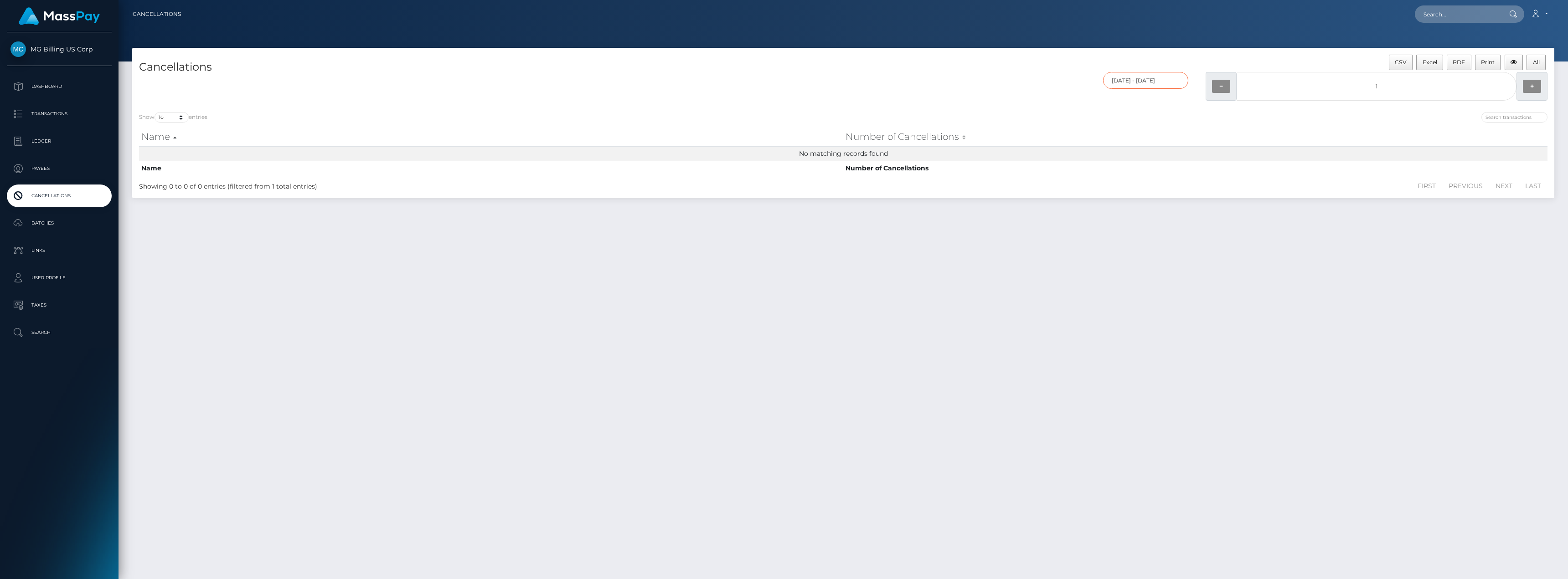
click at [1129, 79] on input "08/13/2025 - 09/15/2025" at bounding box center [1146, 80] width 86 height 17
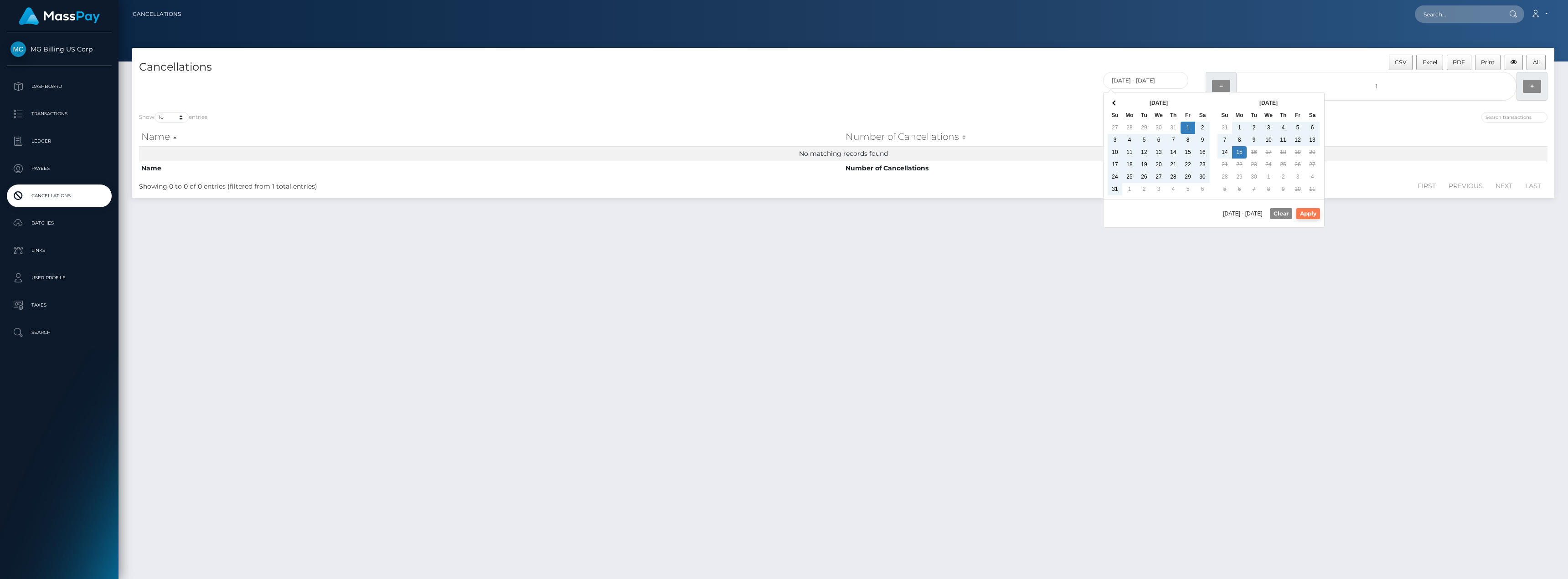
click at [1310, 217] on button "Apply" at bounding box center [1308, 213] width 24 height 11
type input "[DATE] - [DATE]"
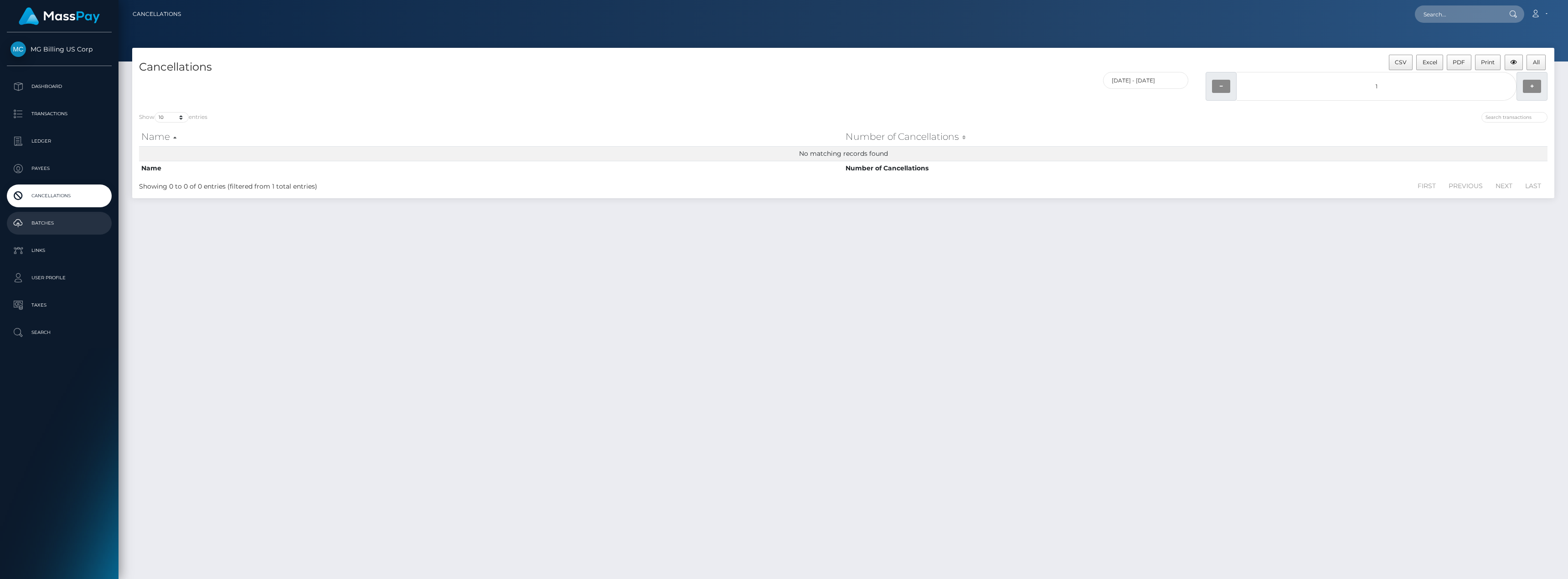
click at [52, 220] on p "Batches" at bounding box center [59, 223] width 97 height 13
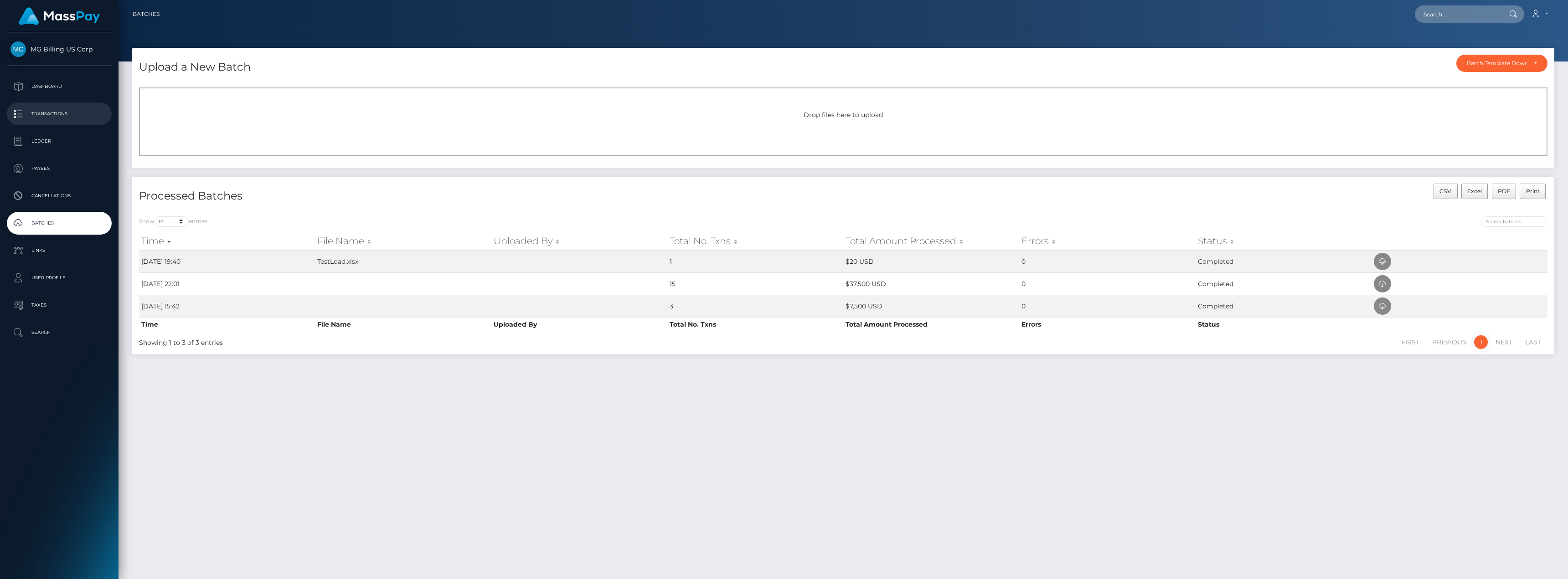
click at [57, 108] on p "Transactions" at bounding box center [59, 114] width 97 height 13
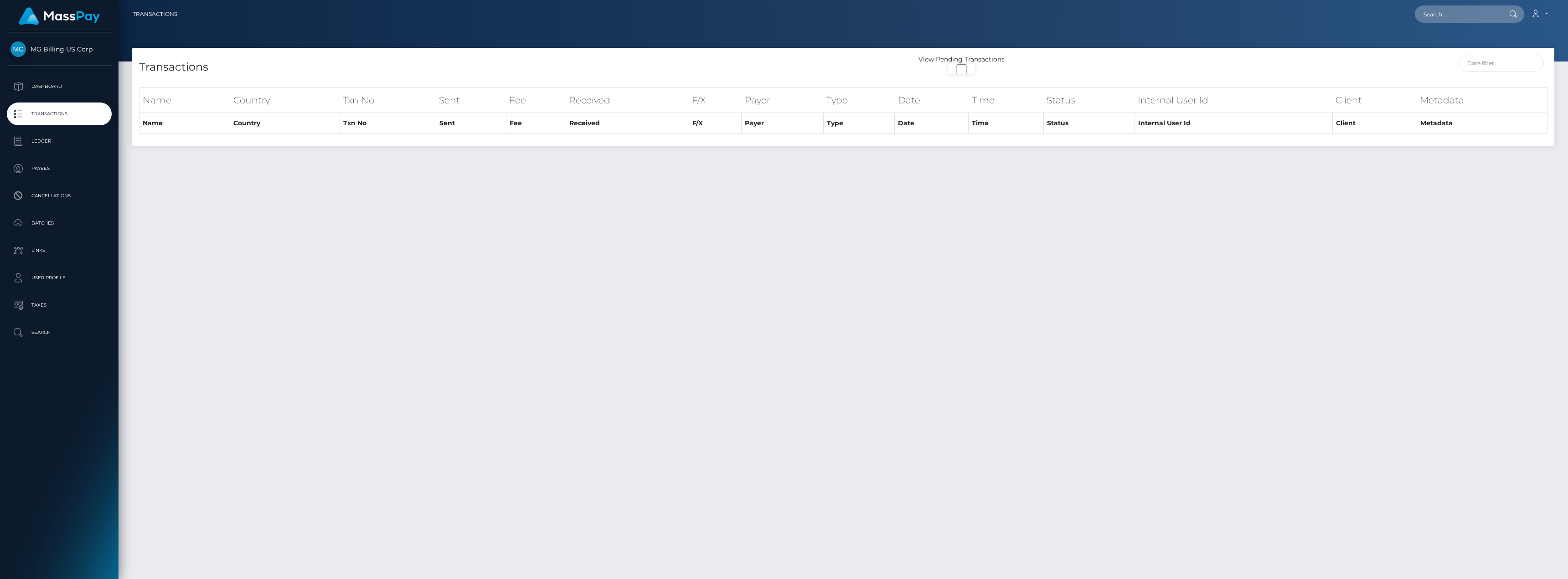
select select "3500"
click at [1536, 97] on input "search" at bounding box center [1514, 92] width 66 height 10
type input "cancellation"
click at [1516, 57] on input "text" at bounding box center [1501, 63] width 86 height 17
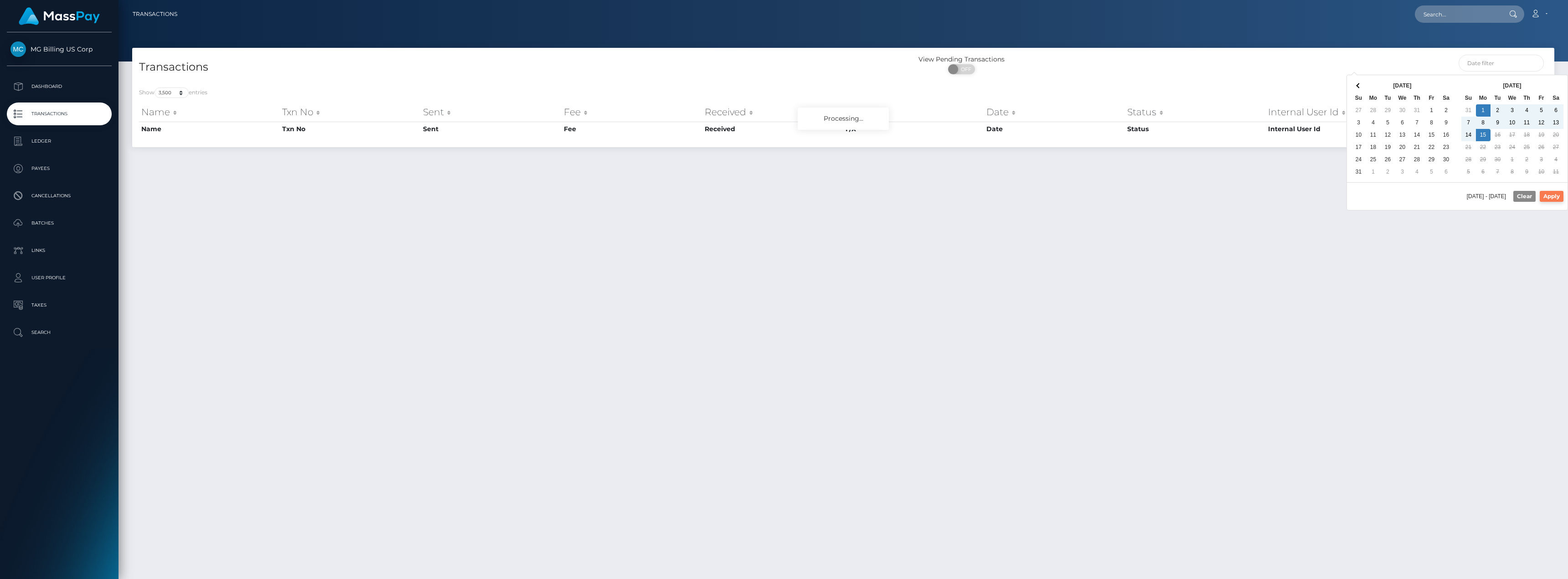
click at [1546, 193] on button "Apply" at bounding box center [1552, 196] width 24 height 11
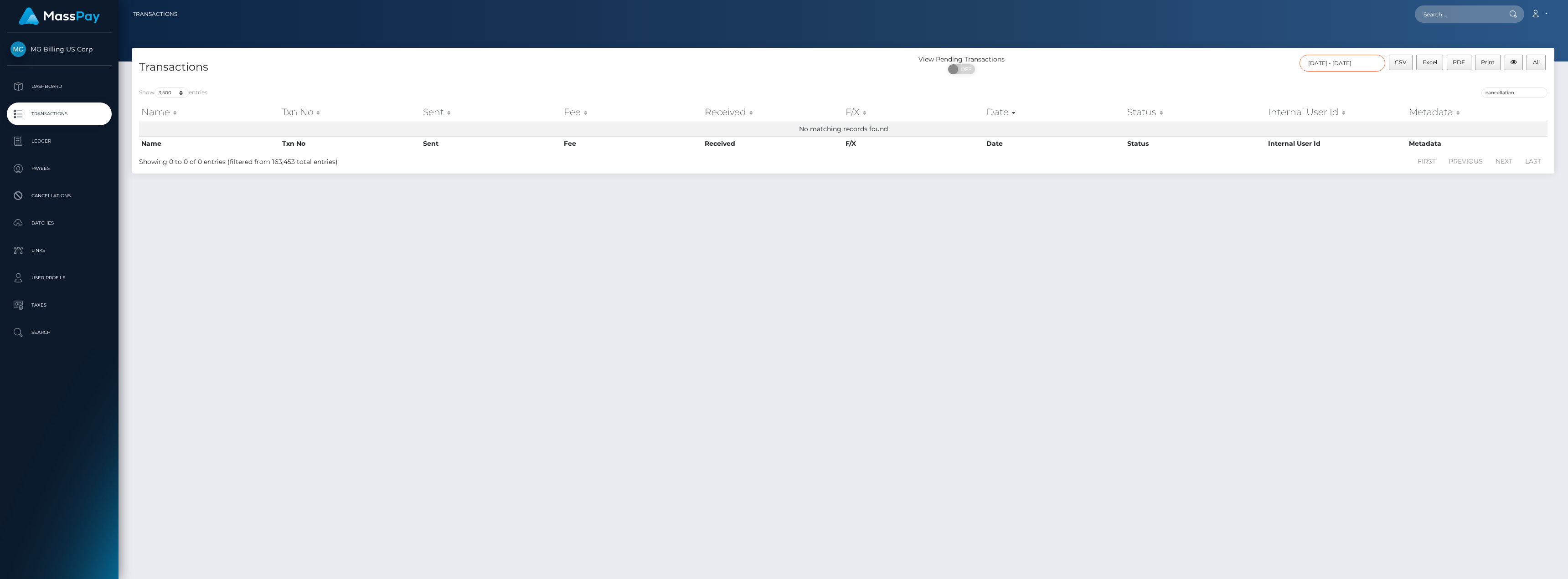
click at [1343, 61] on input "[DATE] - [DATE]" at bounding box center [1342, 63] width 86 height 17
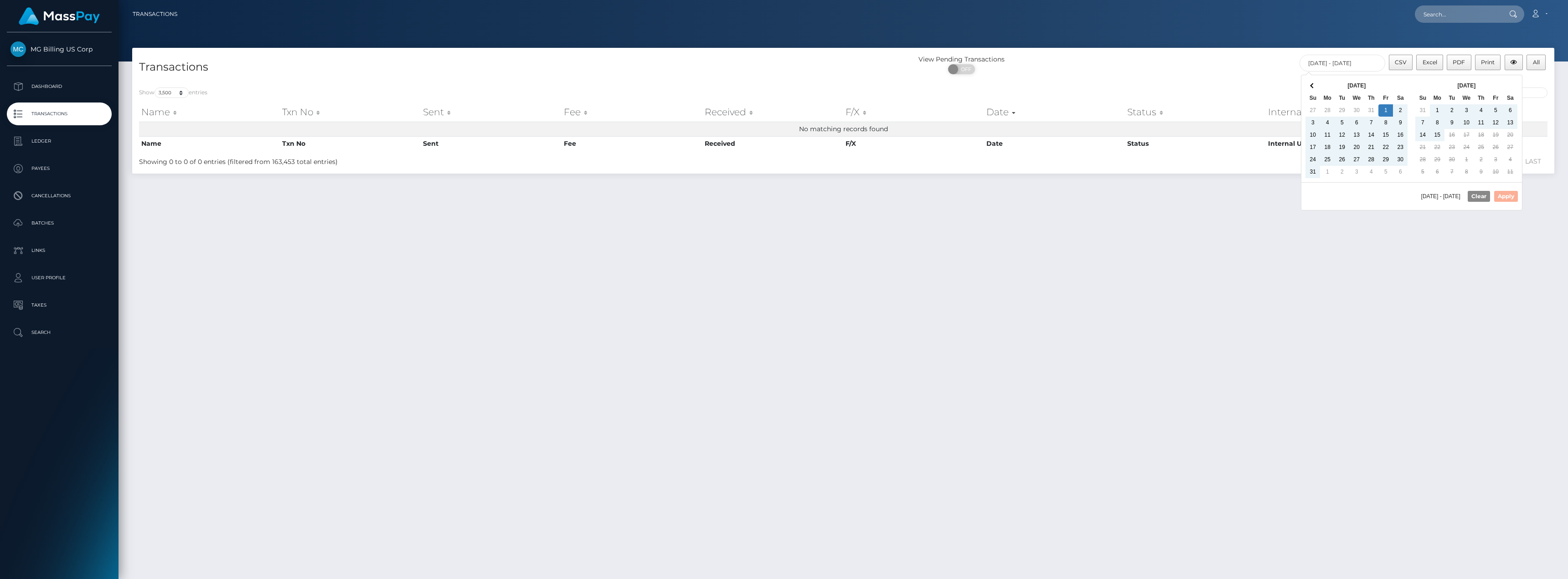
click at [1444, 136] on td "16" at bounding box center [1452, 135] width 15 height 12
click at [1506, 193] on button "Apply" at bounding box center [1506, 196] width 24 height 11
type input "08/01/2025 - 09/15/2025"
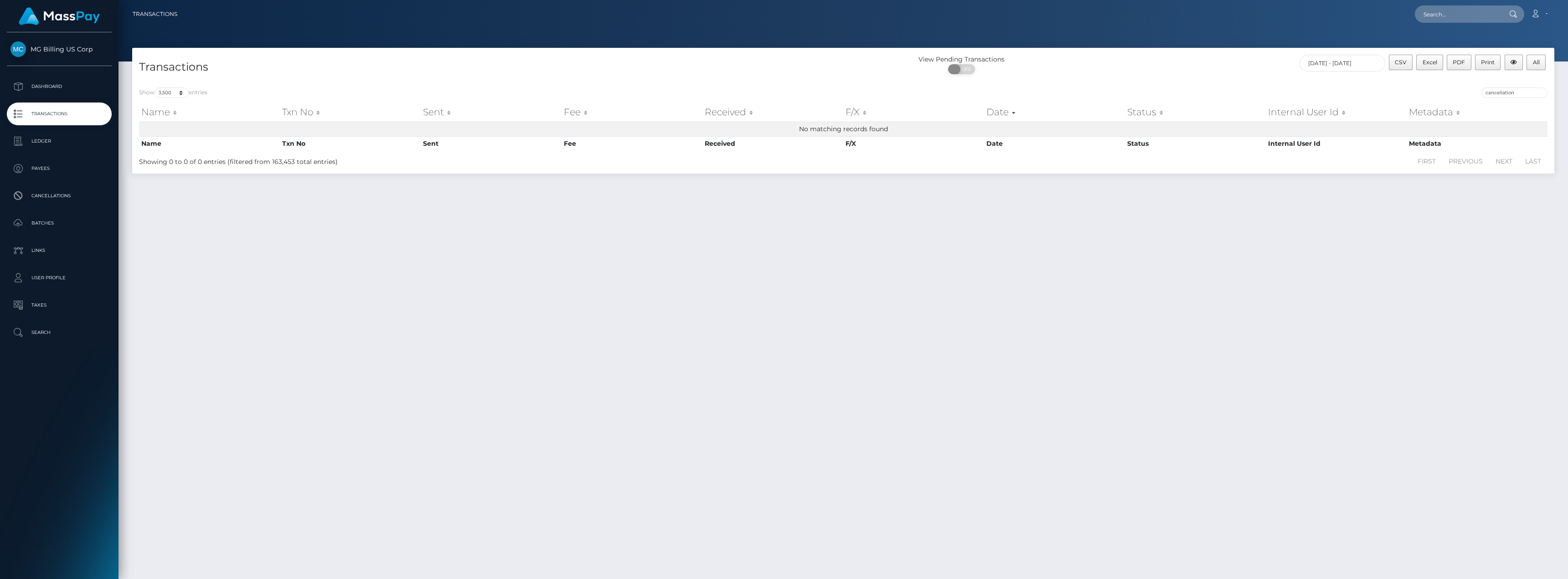
click at [954, 68] on span at bounding box center [954, 69] width 12 height 10
click at [964, 68] on span at bounding box center [969, 69] width 12 height 10
checkbox input "false"
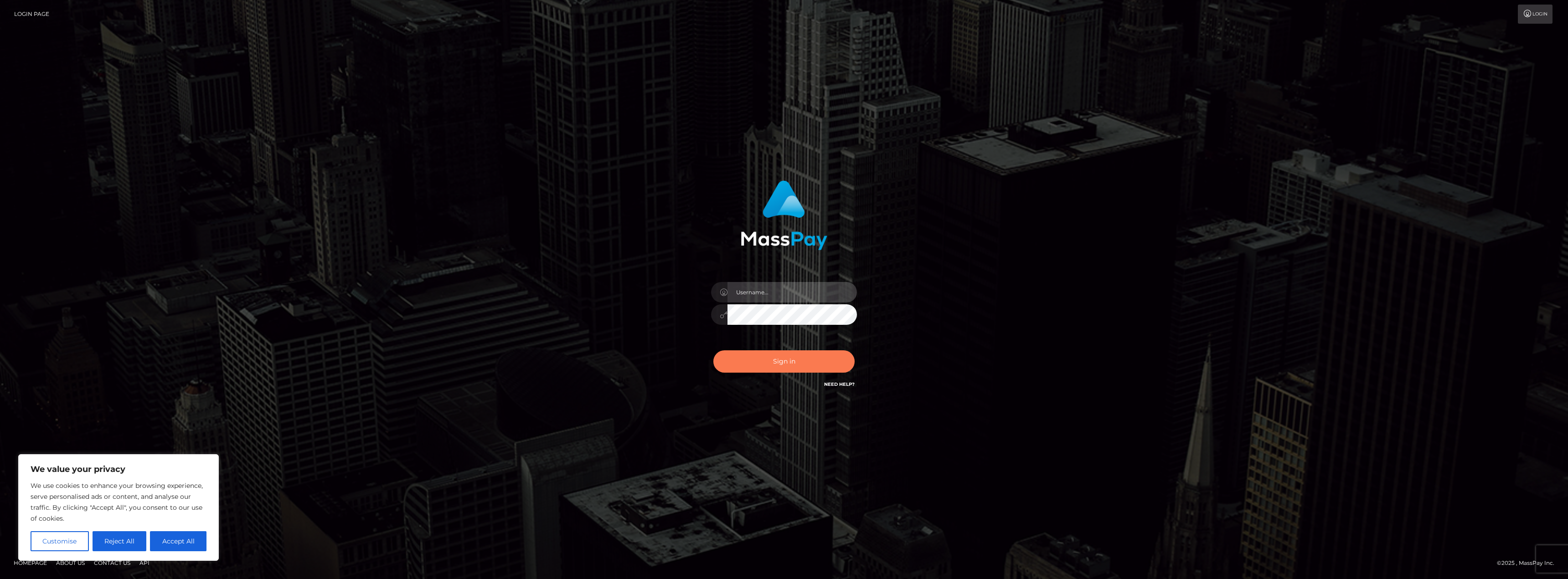
type input "AshleyMG"
click at [835, 364] on button "Sign in" at bounding box center [784, 361] width 141 height 23
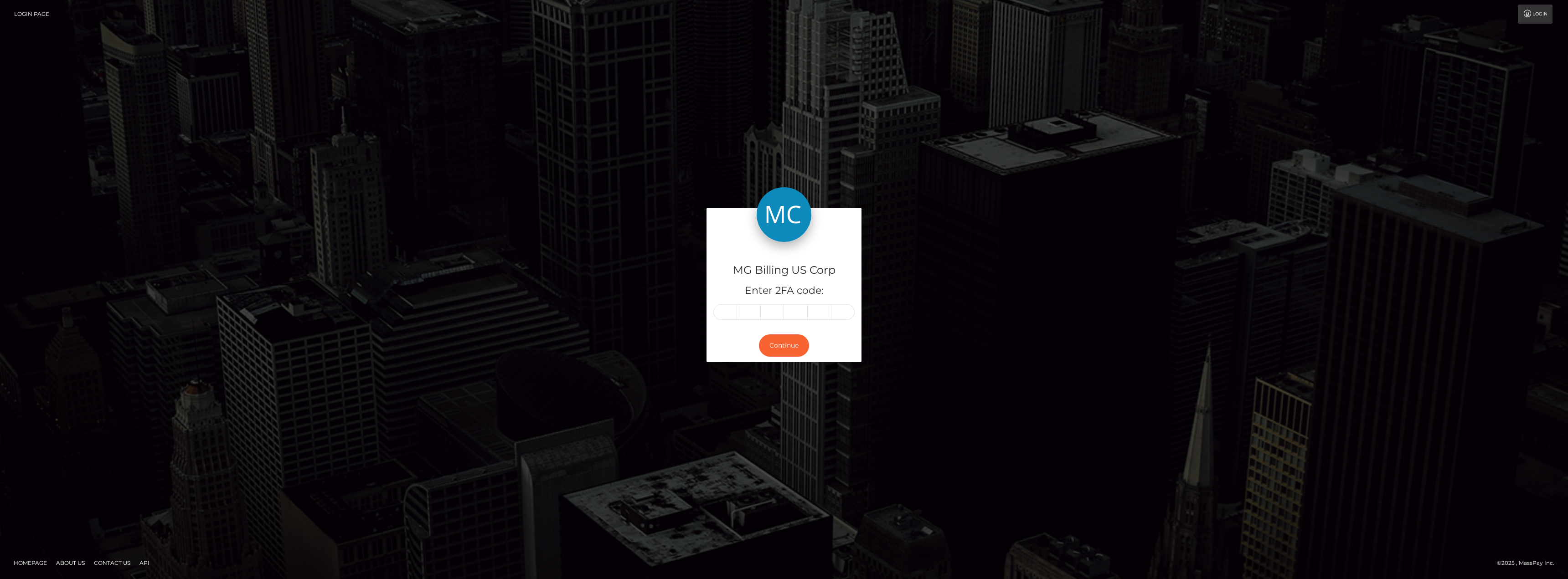
click at [728, 310] on input "text" at bounding box center [725, 311] width 24 height 15
type input "3"
type input "4"
type input "6"
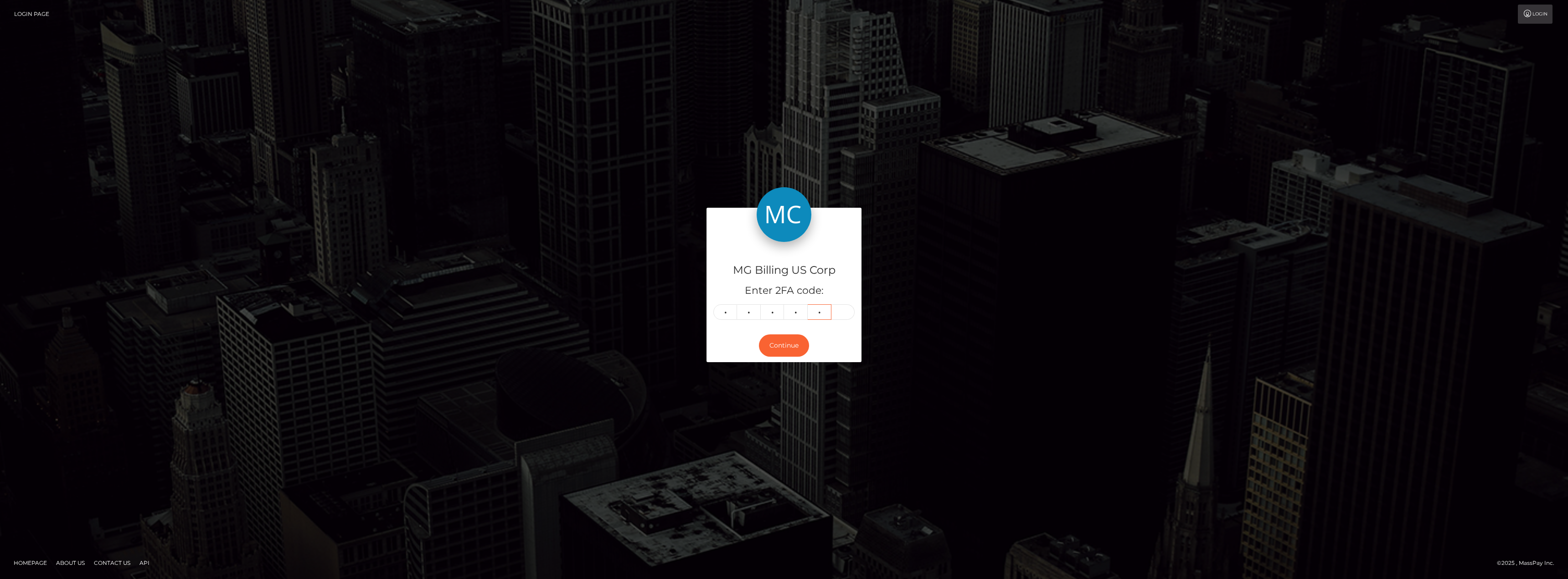
type input "6"
click at [790, 347] on button "Continue" at bounding box center [784, 345] width 50 height 23
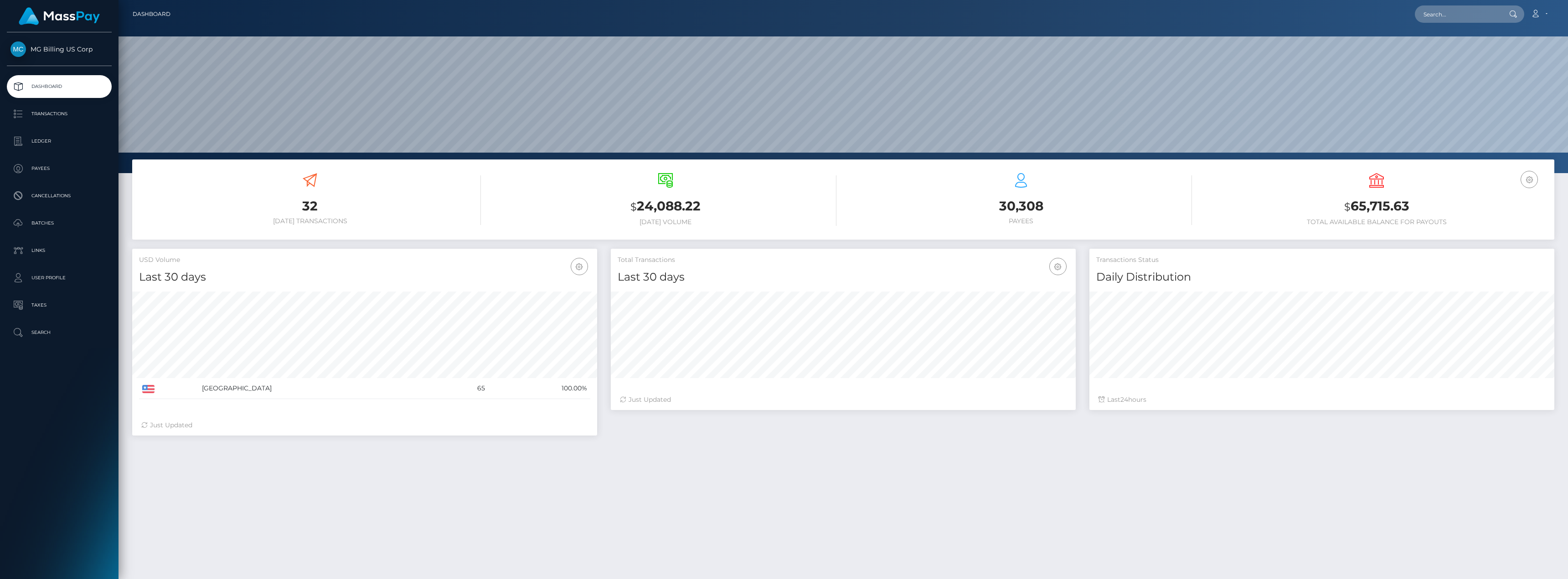
scroll to position [162, 465]
click at [47, 144] on p "Ledger" at bounding box center [59, 141] width 97 height 13
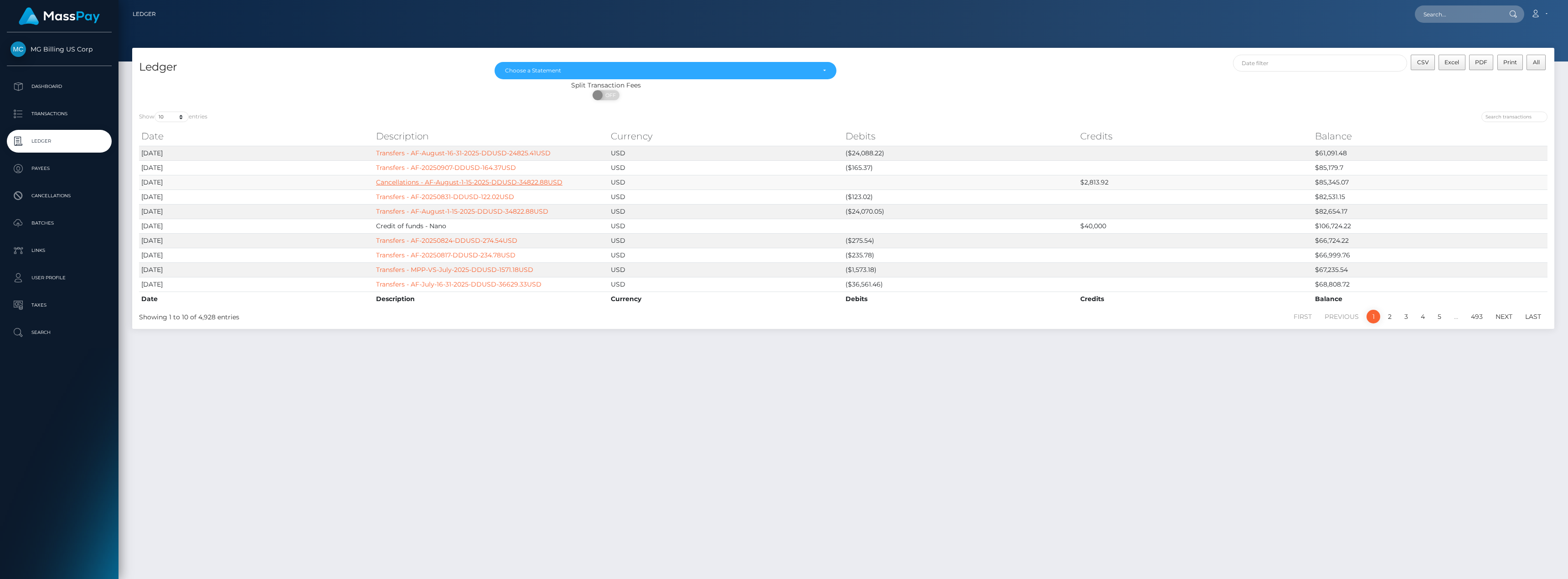
click at [493, 181] on link "Cancellations - AF-August-1-15-2025-DDUSD-34822.88USD" at bounding box center [469, 182] width 186 height 8
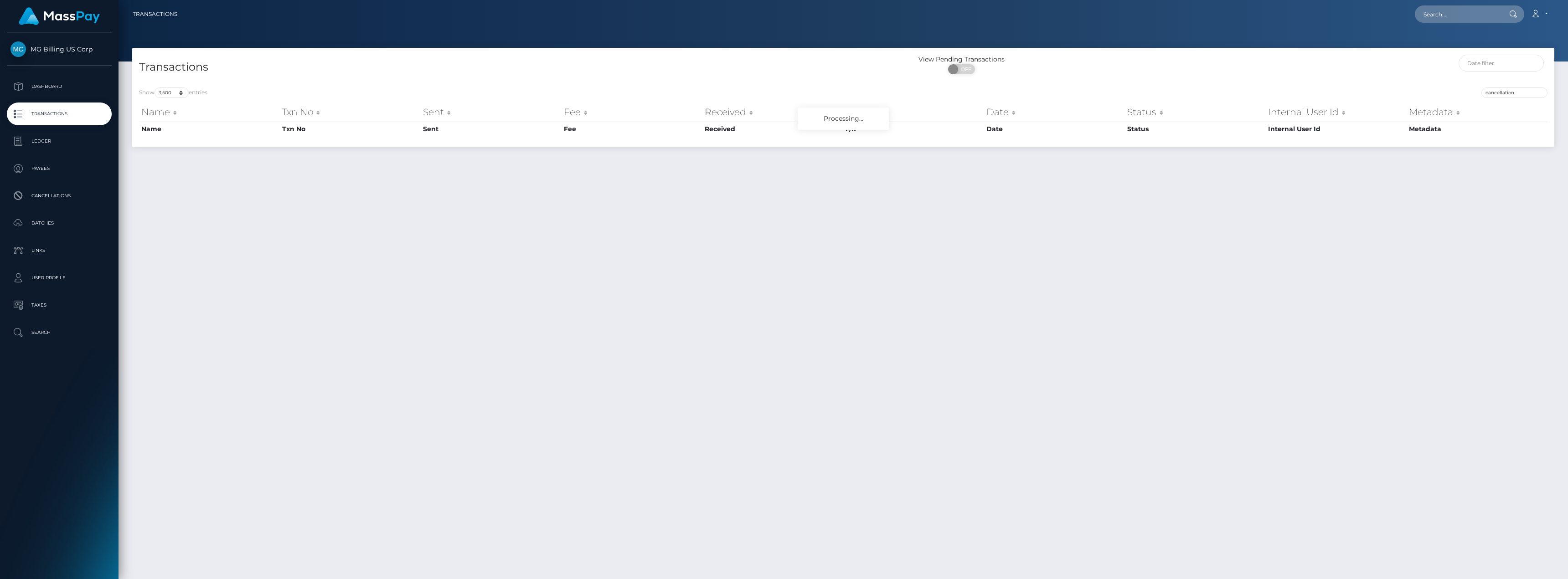
select select "3500"
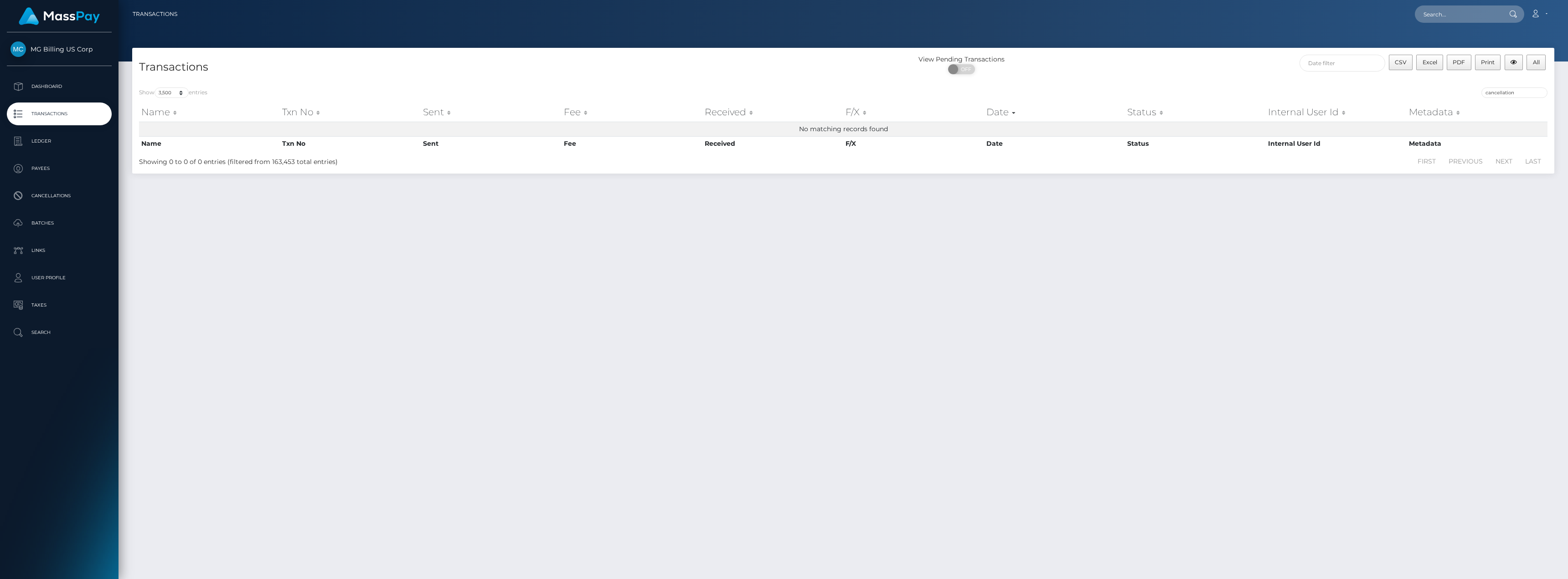
click at [60, 109] on p "Transactions" at bounding box center [59, 114] width 97 height 13
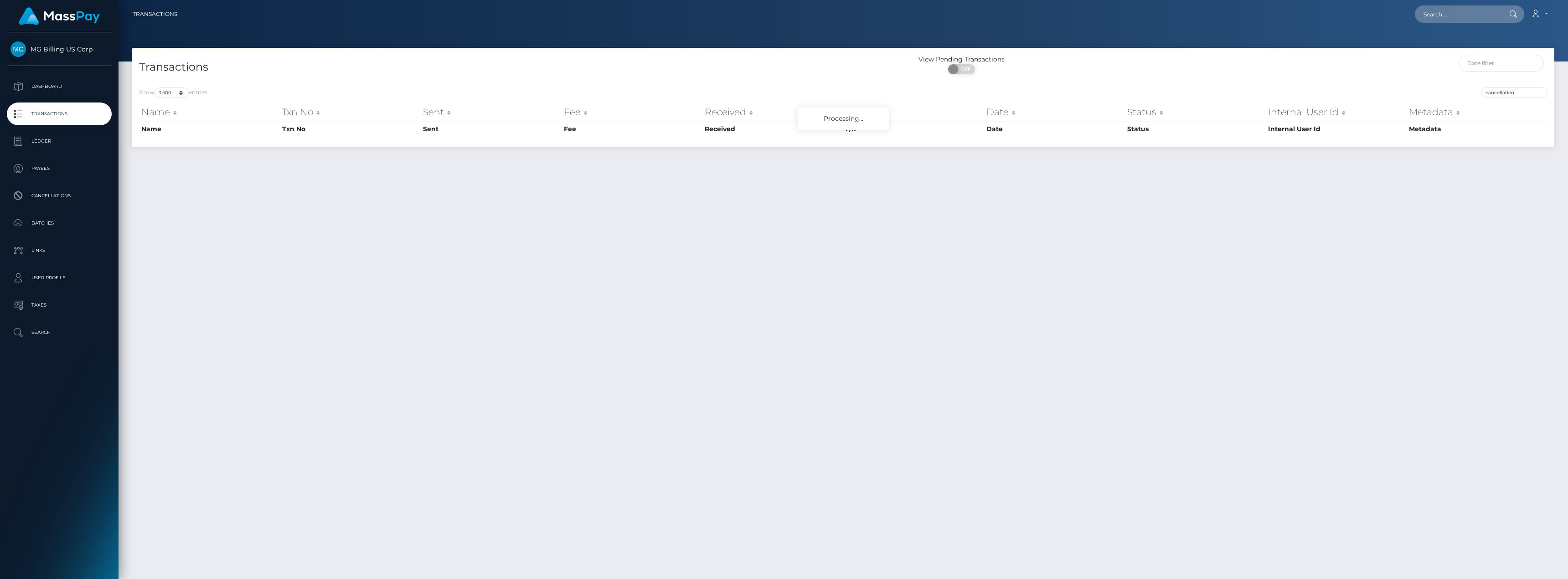
select select "3500"
click at [1512, 63] on input "text" at bounding box center [1501, 63] width 86 height 17
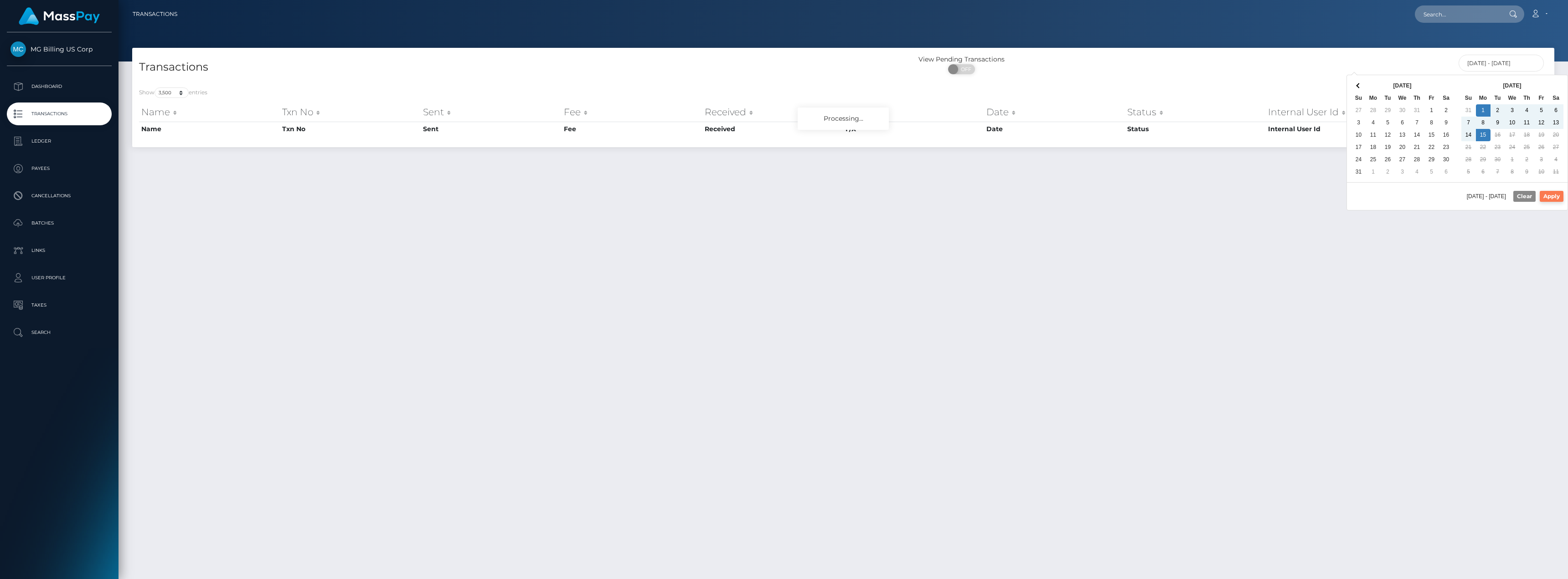
click at [1550, 196] on button "Apply" at bounding box center [1552, 196] width 24 height 11
type input "09/01/2025 - 09/15/2025"
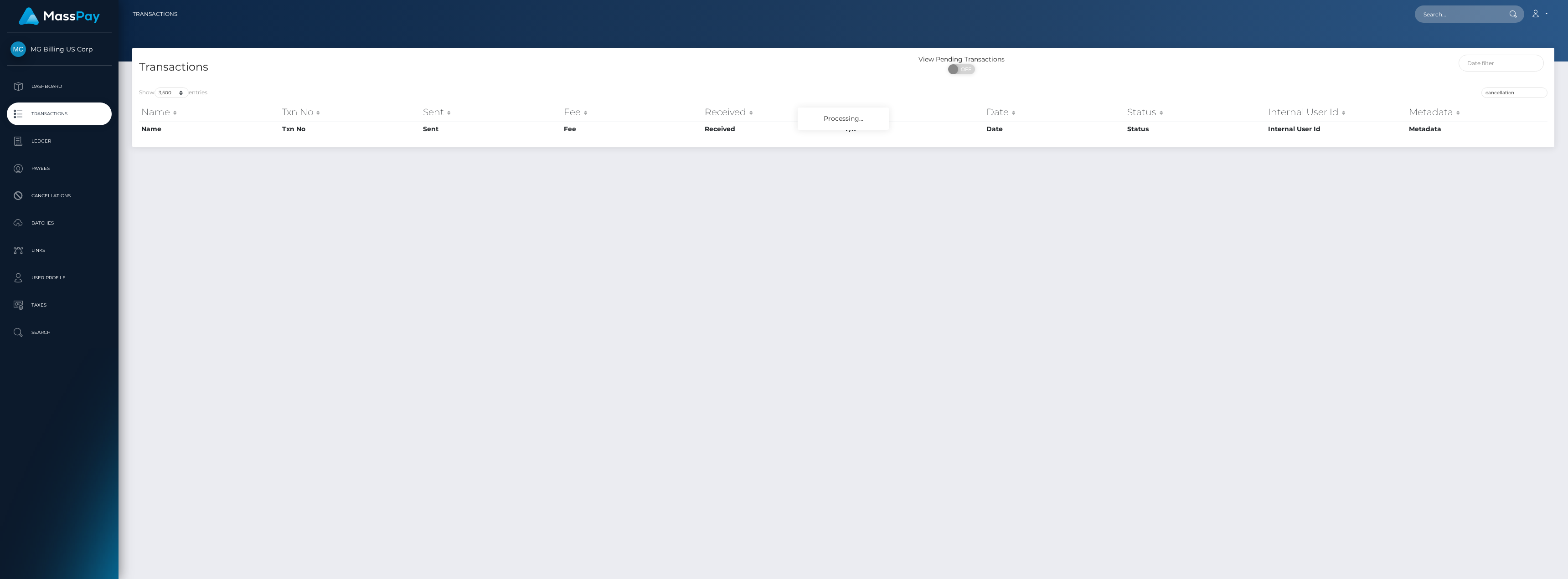
select select "3500"
click at [1485, 68] on input "text" at bounding box center [1501, 63] width 86 height 17
click at [1309, 54] on div "Transactions View Pending Transactions ON OFF" at bounding box center [843, 64] width 1422 height 33
drag, startPoint x: 1523, startPoint y: 97, endPoint x: 1494, endPoint y: 90, distance: 29.8
click at [1474, 92] on div "cancellation" at bounding box center [1199, 94] width 698 height 13
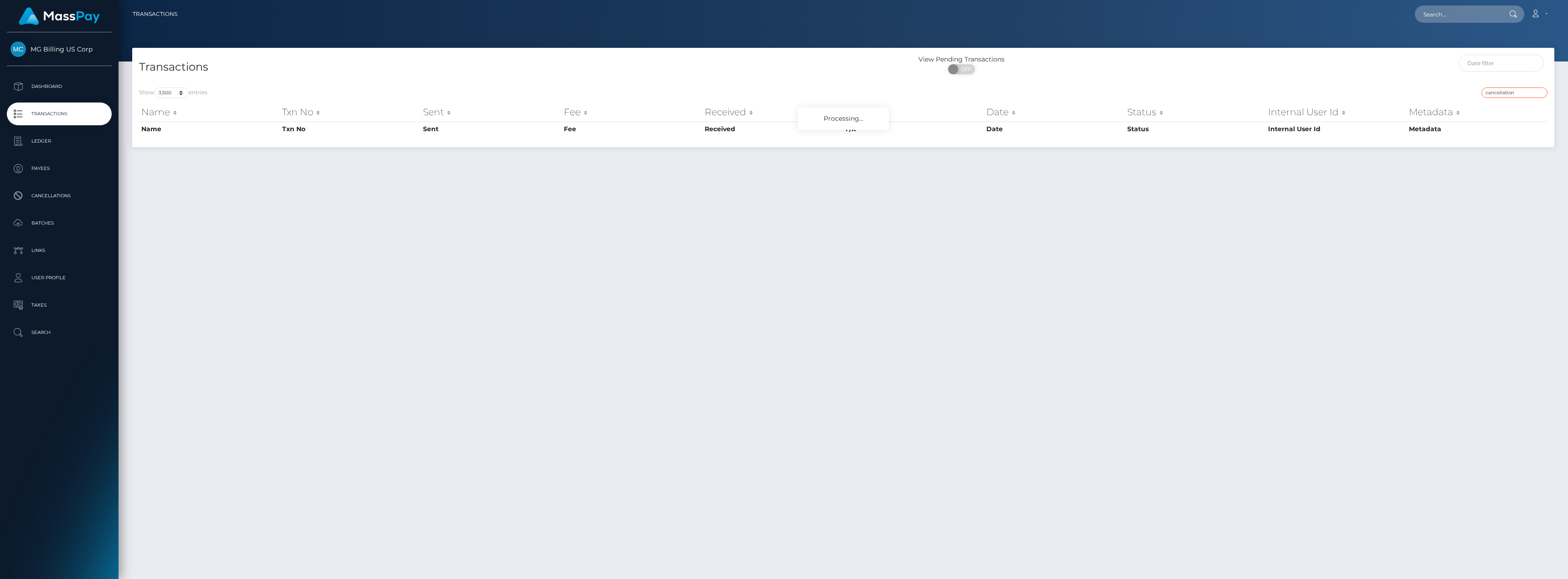
click at [1539, 95] on input "cancellation" at bounding box center [1514, 92] width 66 height 10
click at [1540, 92] on input "cancellation" at bounding box center [1514, 92] width 66 height 10
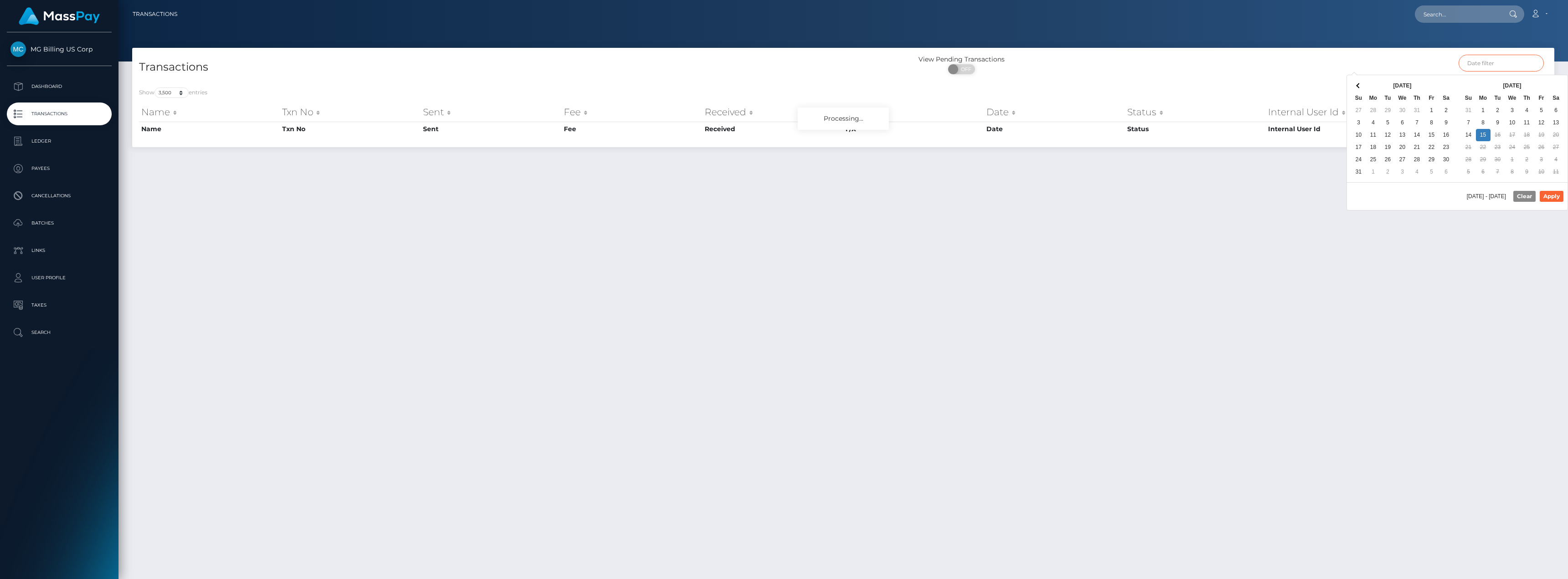
click at [1493, 63] on input "text" at bounding box center [1501, 63] width 86 height 17
click at [1547, 193] on button "Apply" at bounding box center [1552, 196] width 24 height 11
type input "09/01/2025 - 09/15/2025"
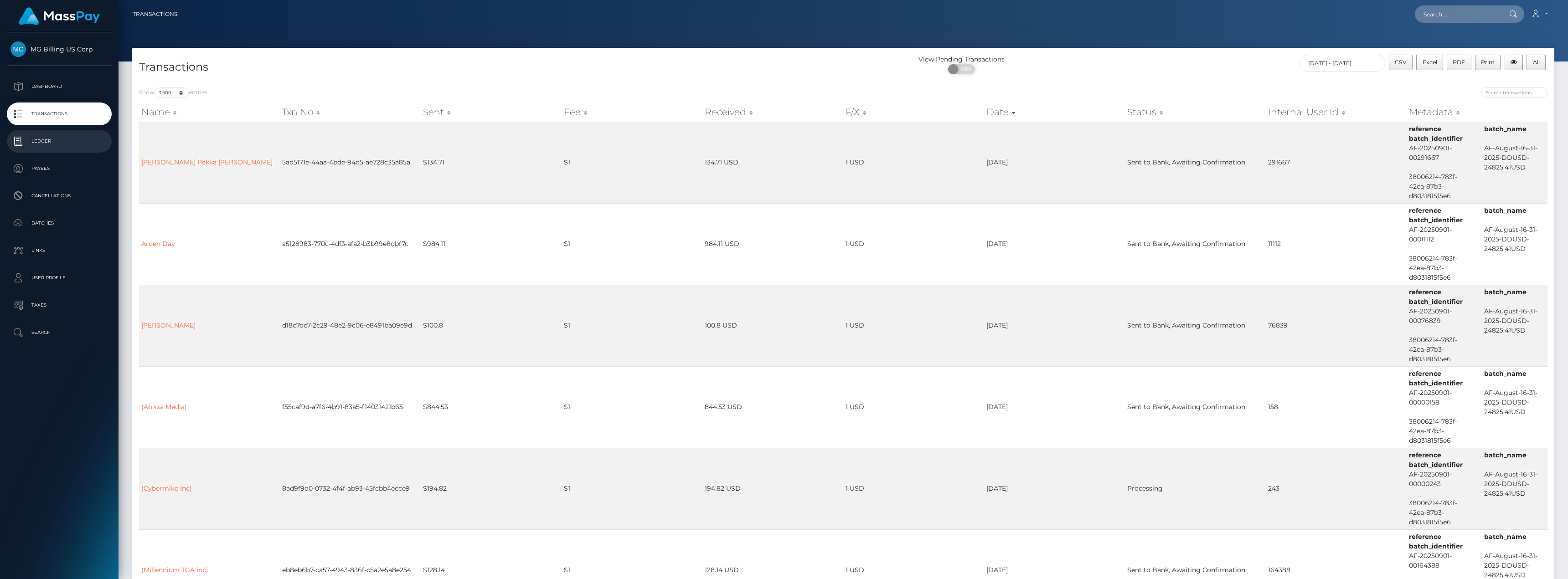
click at [48, 144] on p "Ledger" at bounding box center [59, 141] width 97 height 13
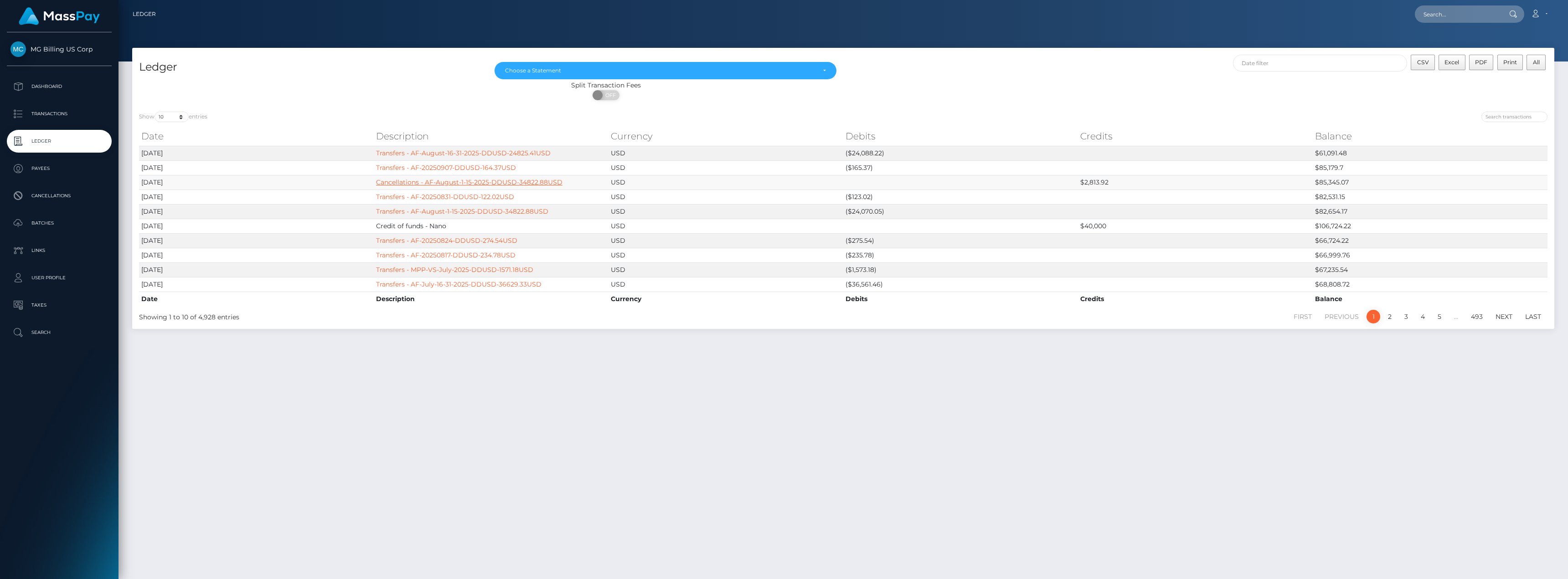
click at [407, 184] on link "Cancellations - AF-August-1-15-2025-DDUSD-34822.88USD" at bounding box center [469, 182] width 186 height 8
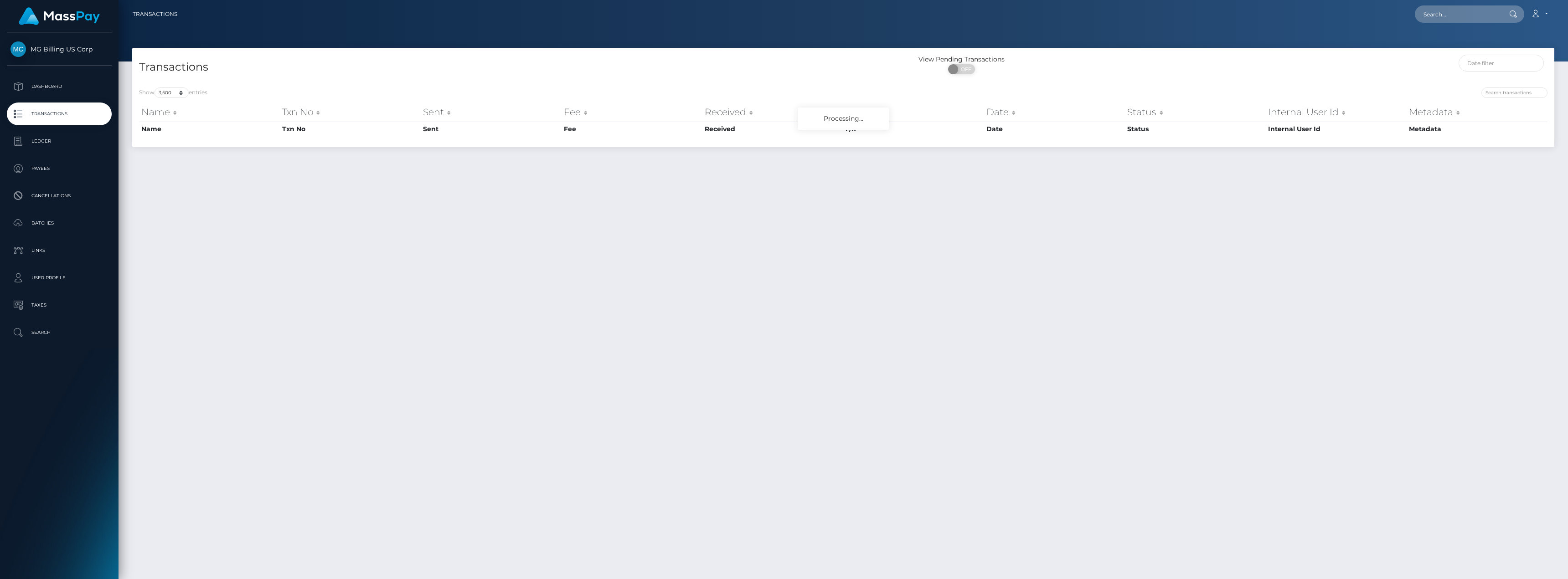
select select "3500"
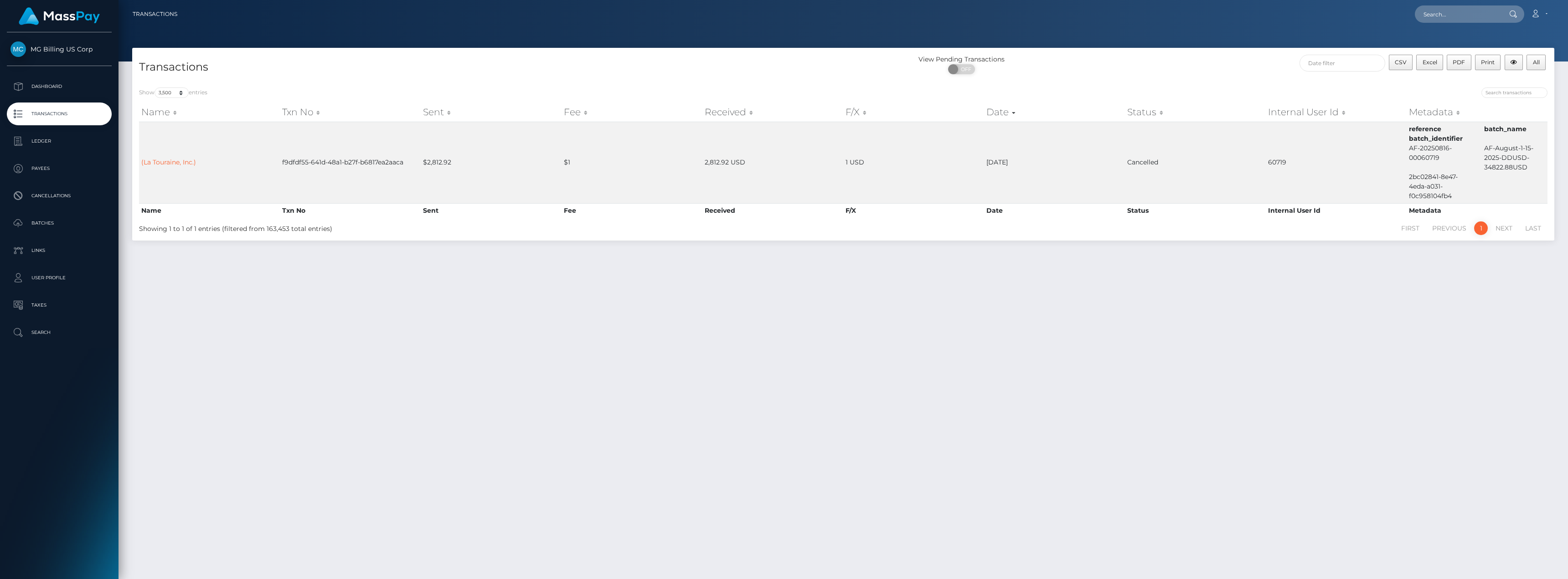
click at [1460, 377] on div "Transactions View Pending Transactions ON OFF CSV Excel PDF Print All Show 10 2…" at bounding box center [843, 310] width 1449 height 523
click at [1395, 60] on button "CSV" at bounding box center [1401, 62] width 24 height 15
